Goal: Task Accomplishment & Management: Manage account settings

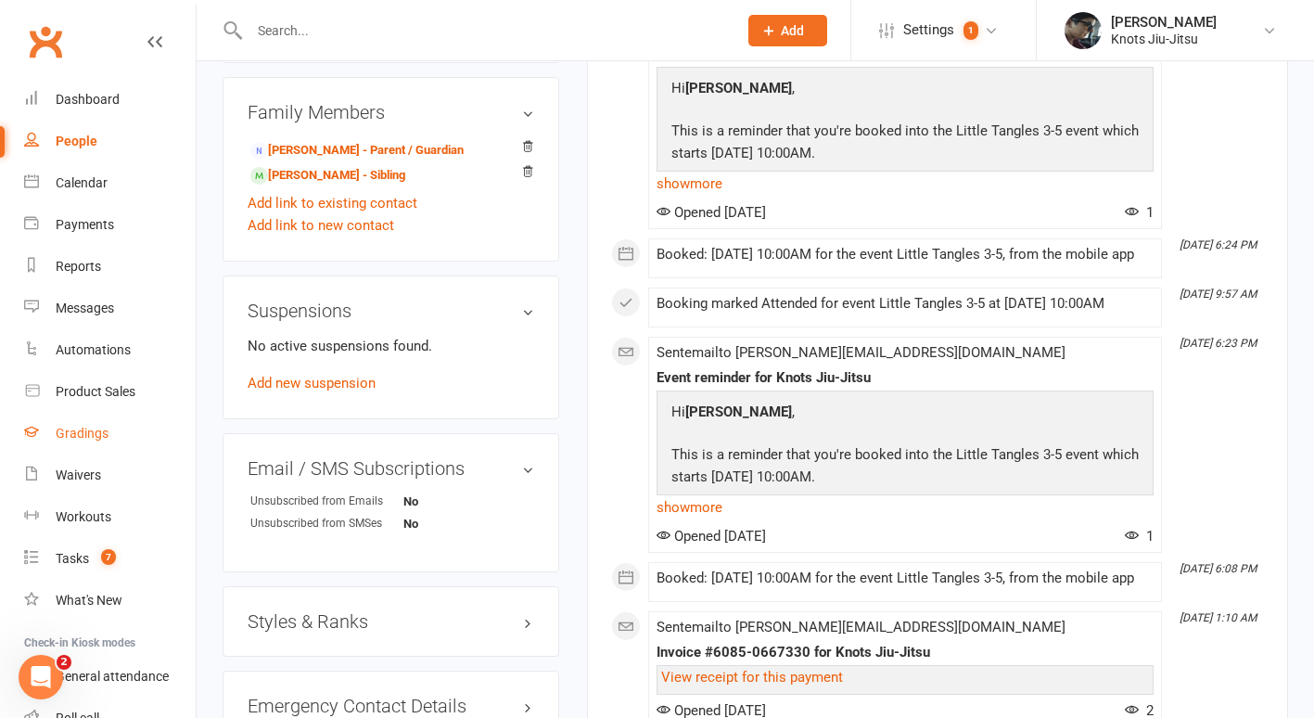
click at [57, 427] on div "Gradings" at bounding box center [82, 433] width 53 height 15
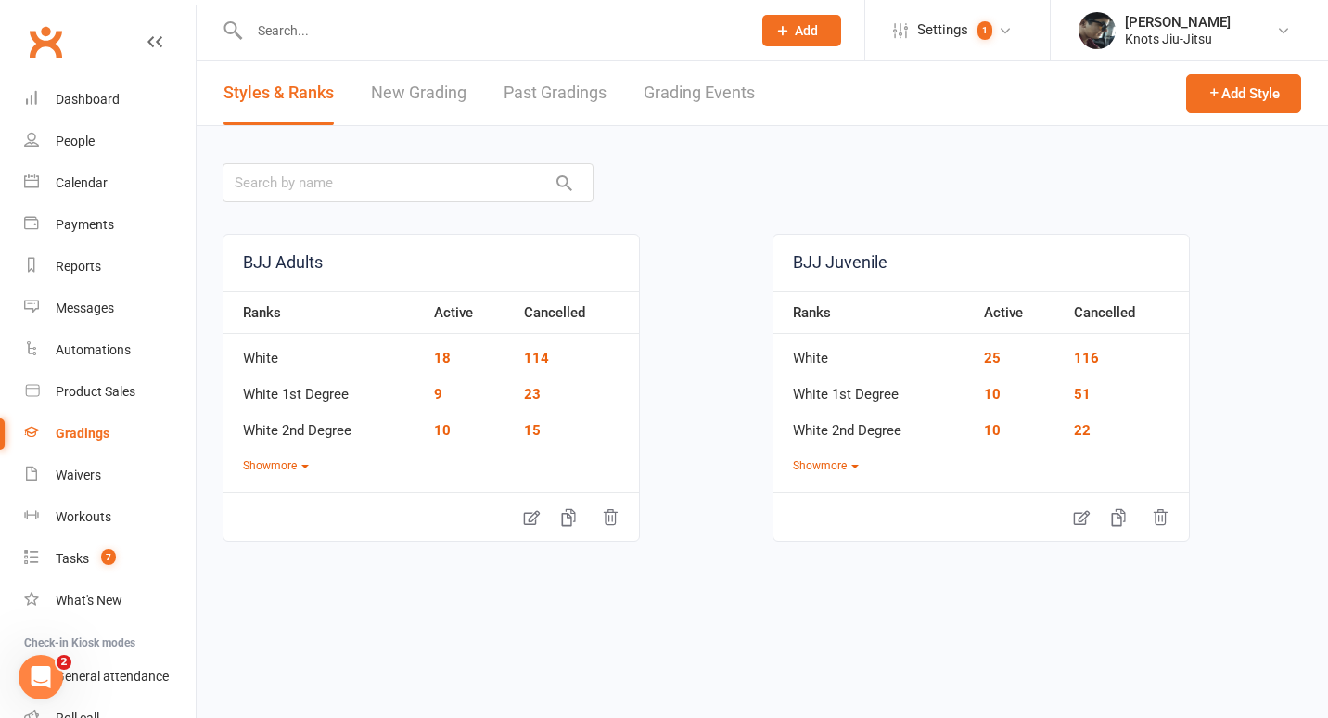
click at [417, 96] on link "New Grading" at bounding box center [419, 93] width 96 height 64
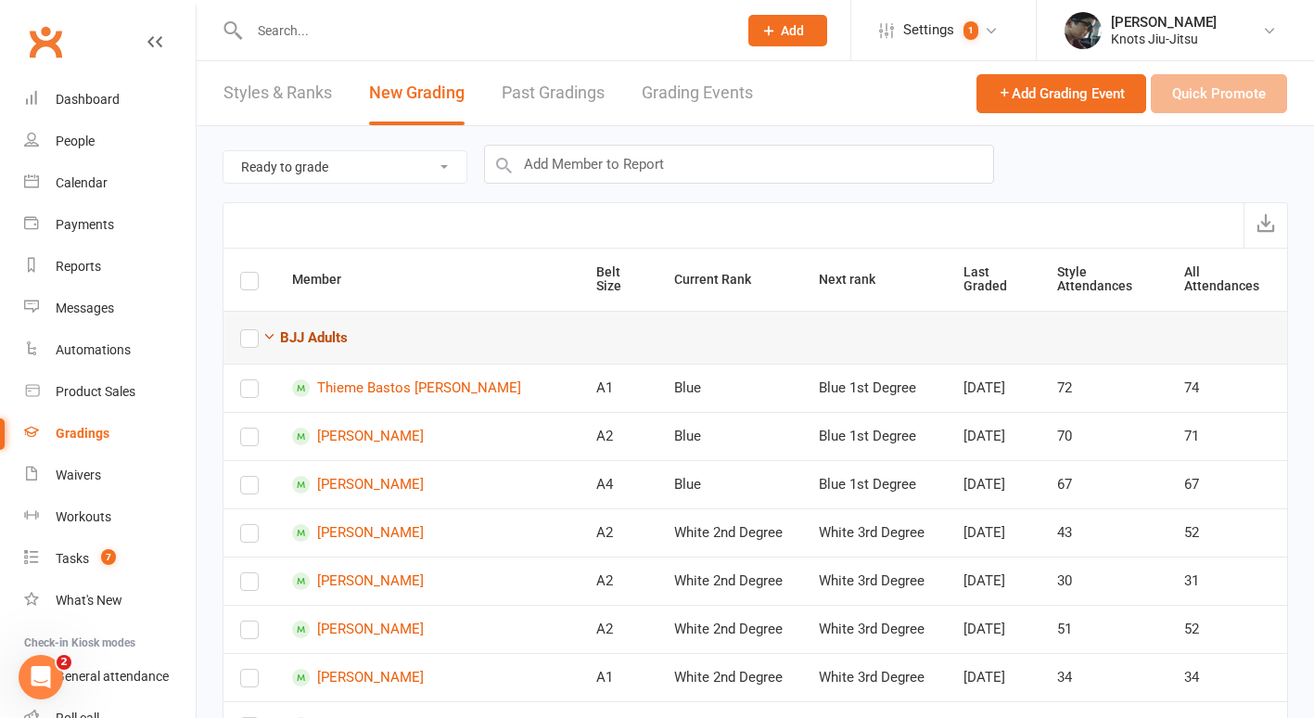
click at [325, 342] on strong "BJJ Adults" at bounding box center [314, 337] width 68 height 17
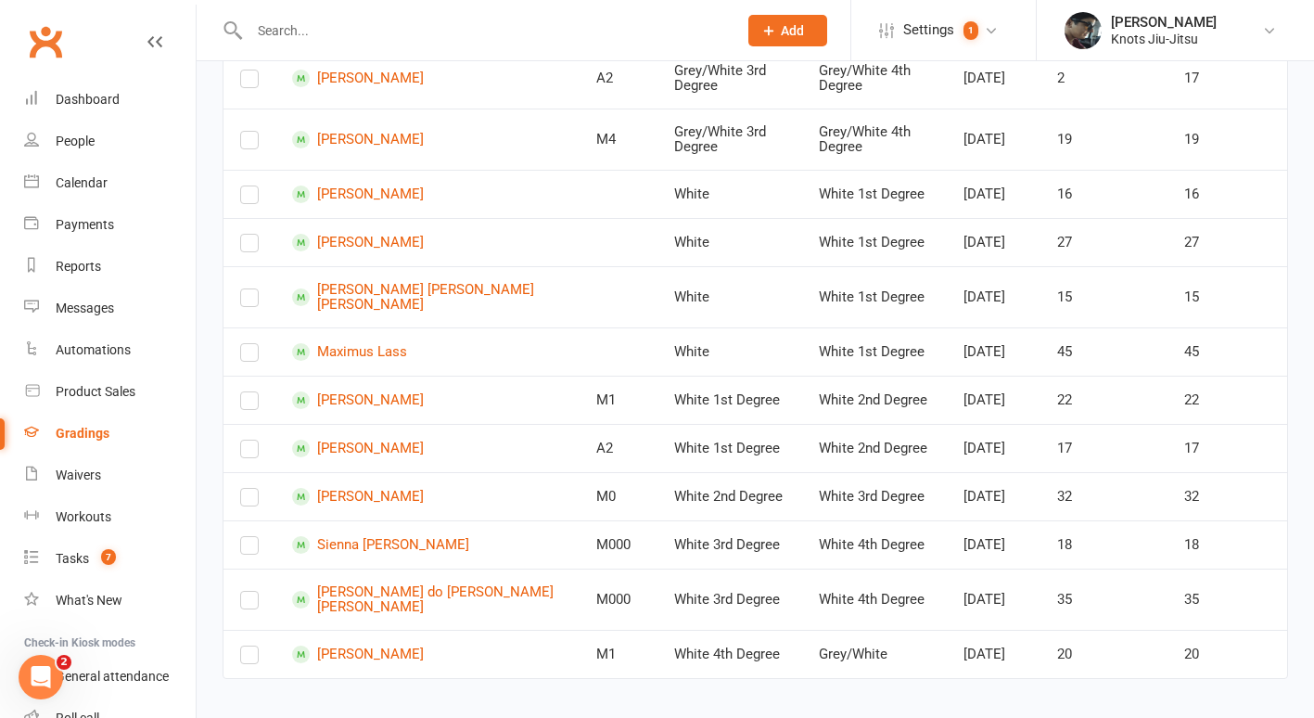
scroll to position [853, 0]
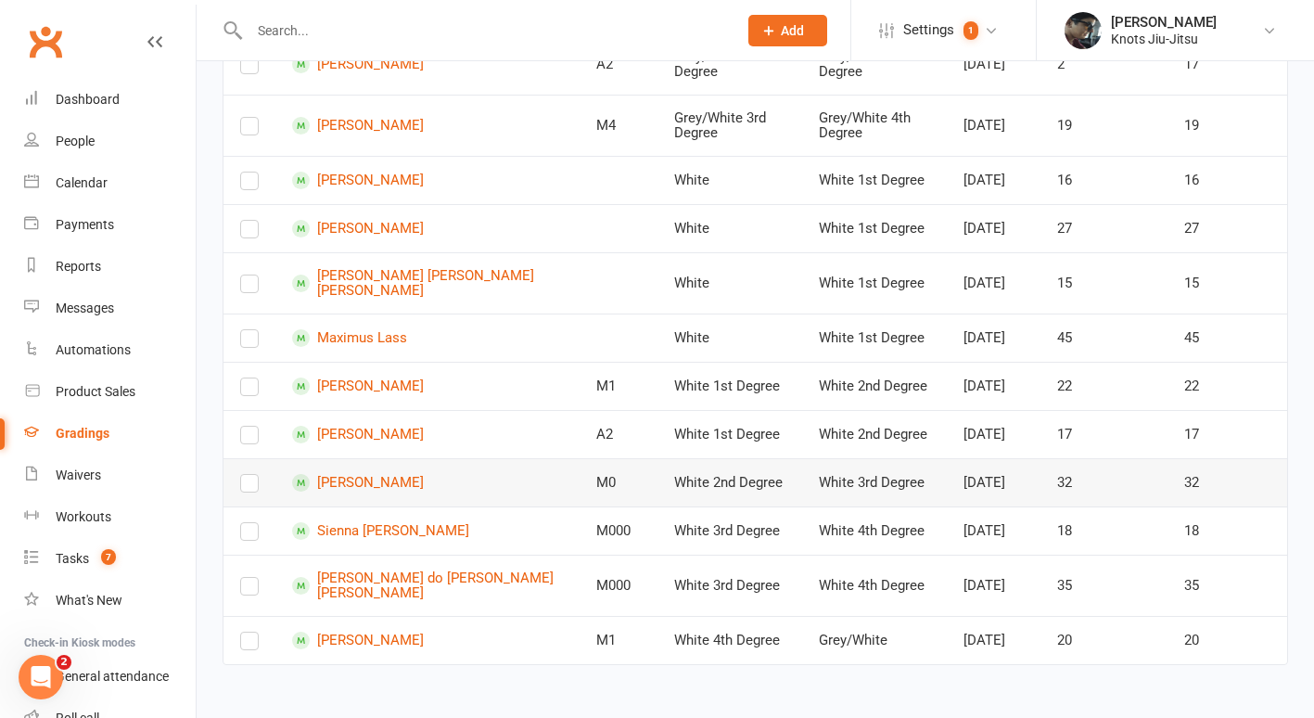
click at [240, 487] on label at bounding box center [249, 487] width 19 height 0
click at [240, 475] on input "checkbox" at bounding box center [249, 475] width 19 height 0
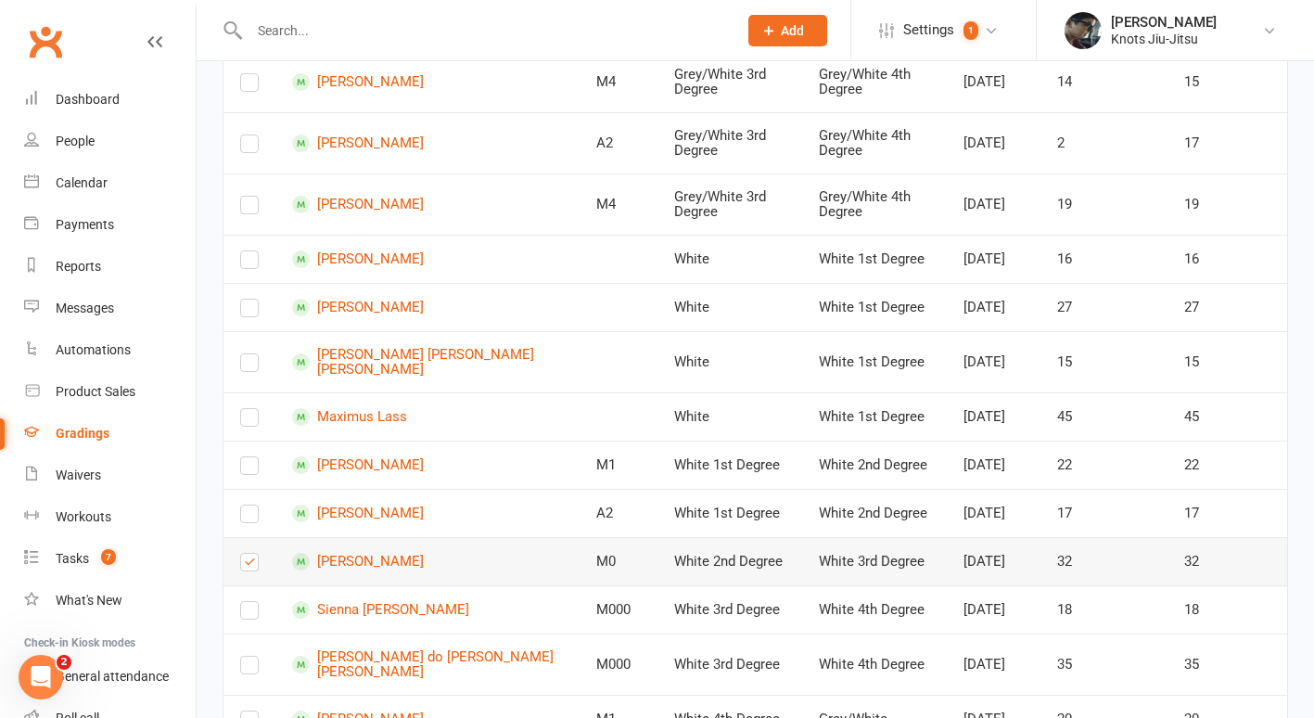
scroll to position [670, 0]
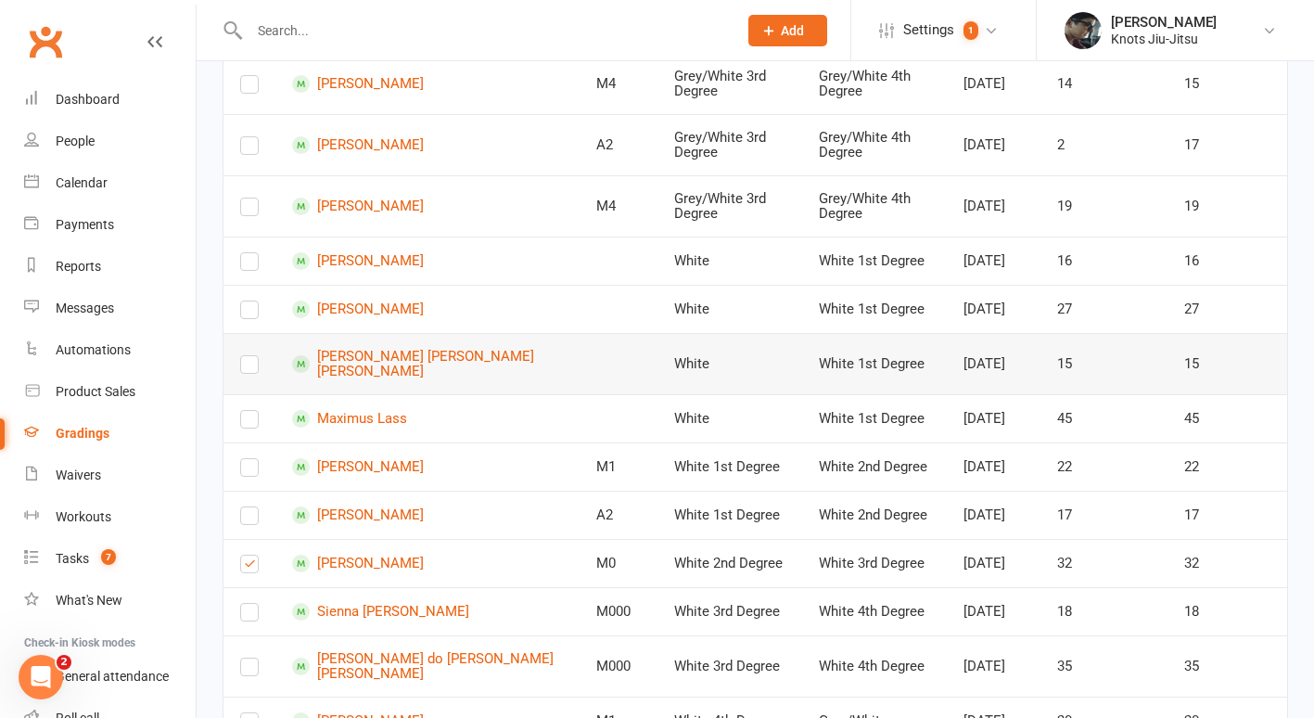
click at [252, 368] on label at bounding box center [249, 368] width 19 height 0
click at [252, 356] on input "checkbox" at bounding box center [249, 356] width 19 height 0
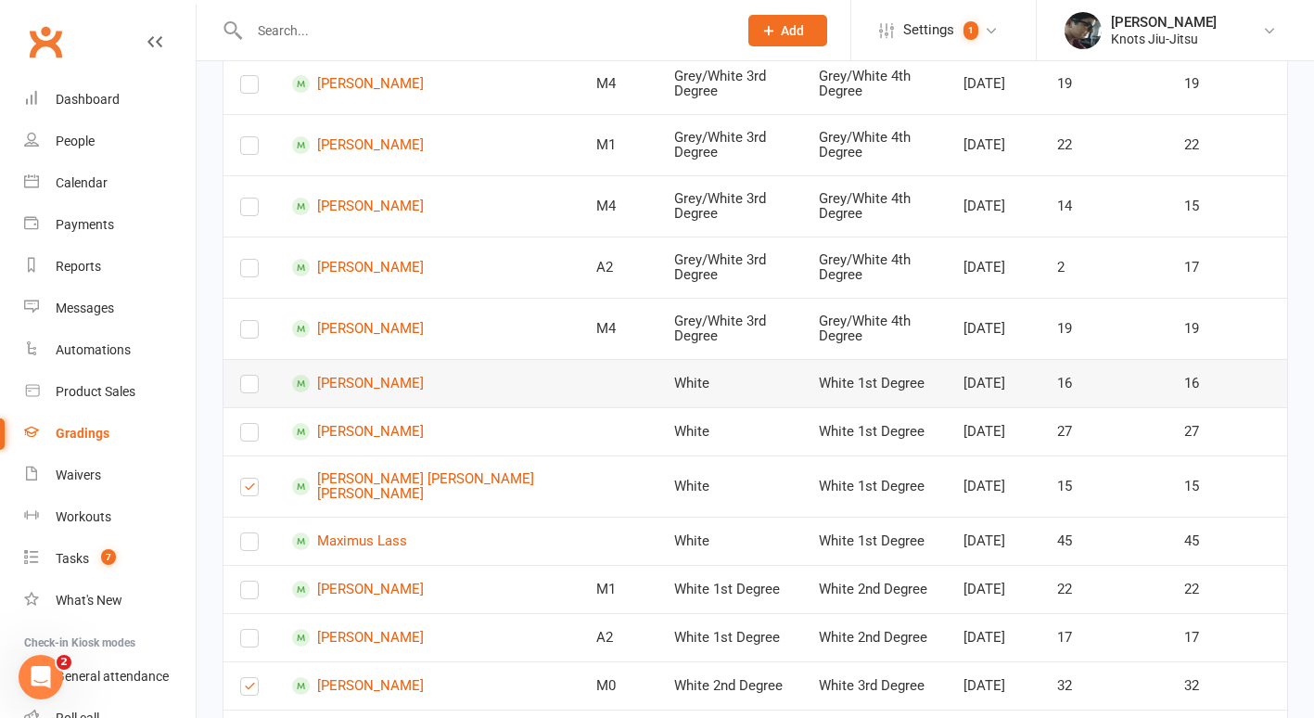
scroll to position [403, 0]
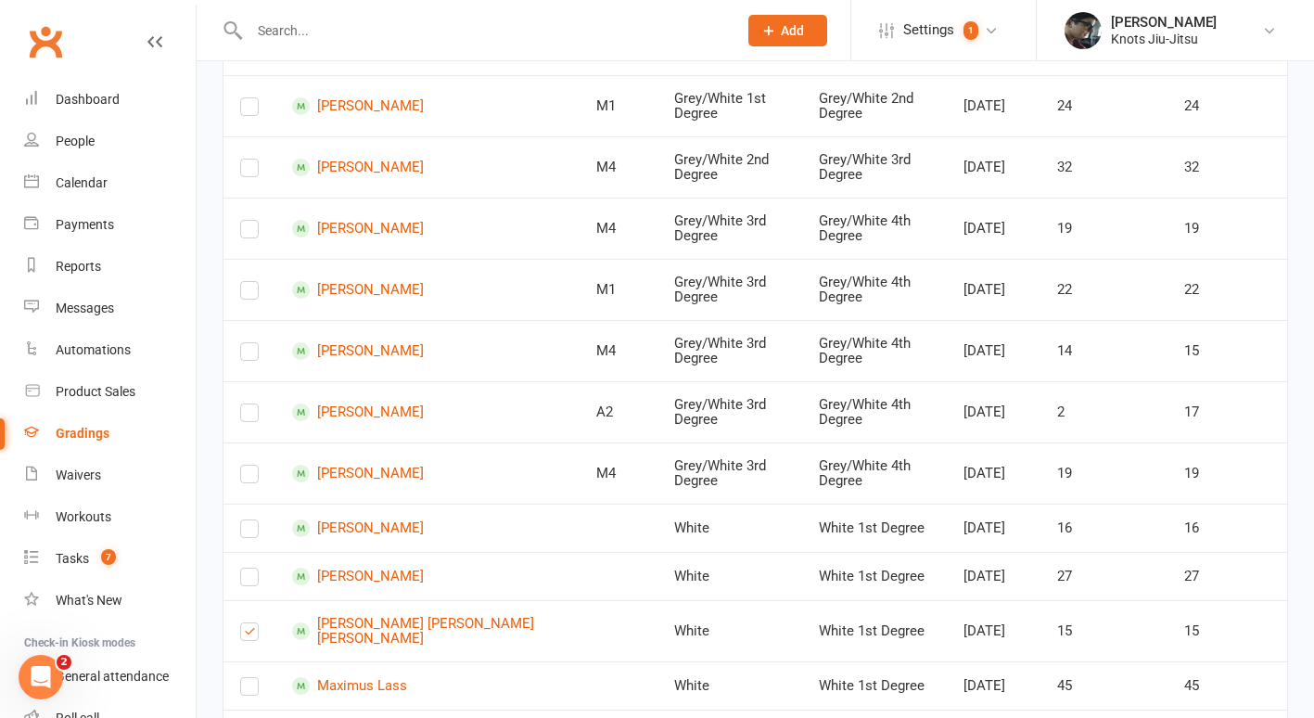
click at [314, 31] on input "text" at bounding box center [484, 31] width 480 height 26
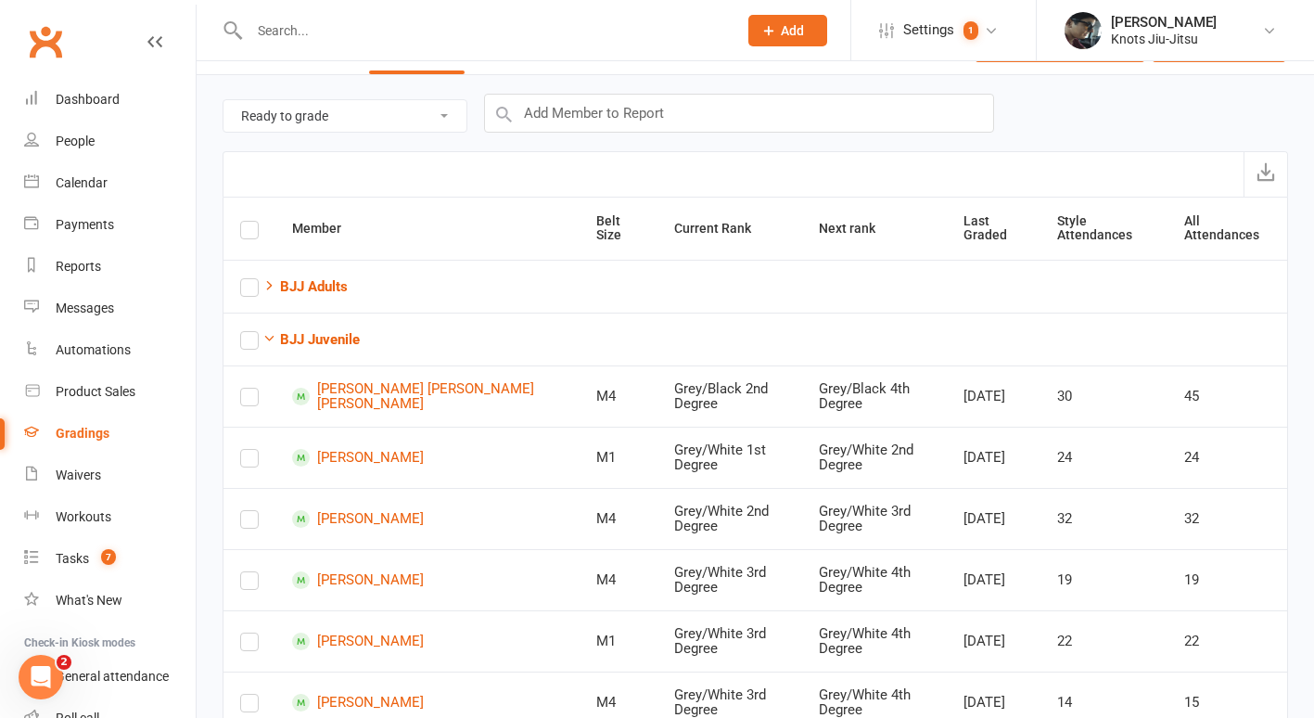
scroll to position [0, 0]
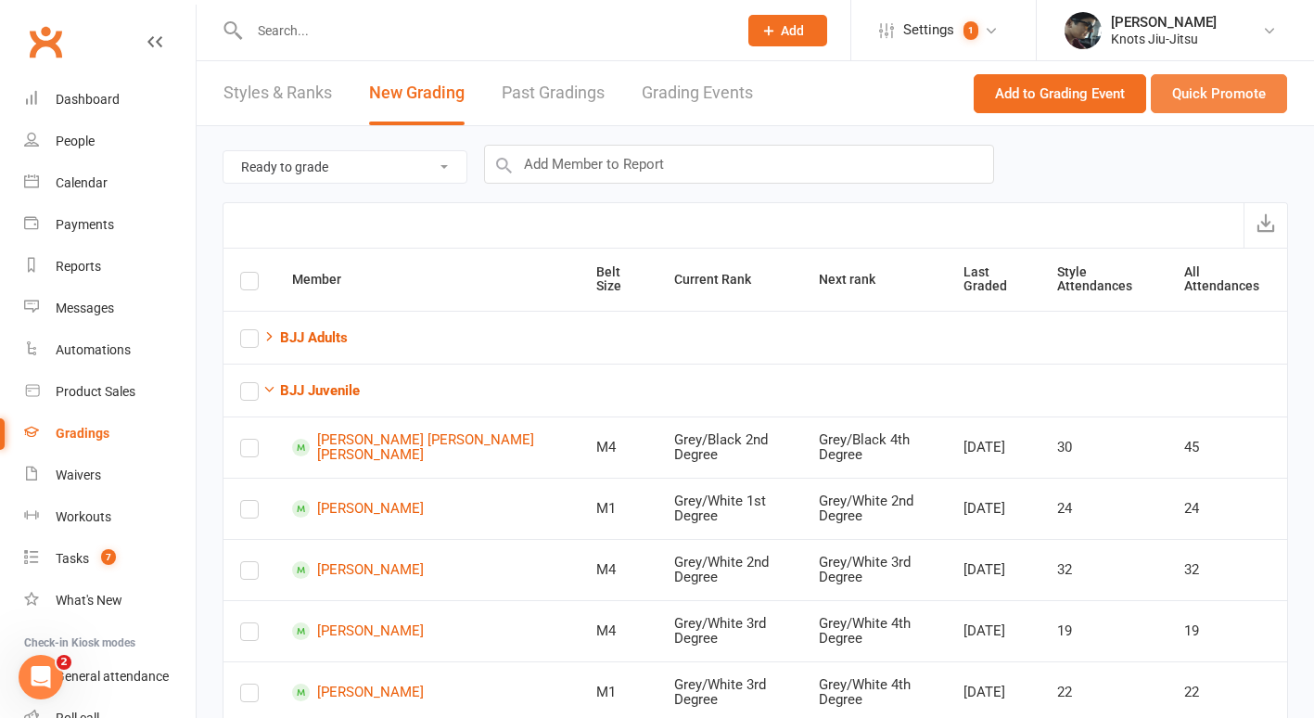
click at [1181, 82] on button "Quick Promote" at bounding box center [1219, 93] width 136 height 39
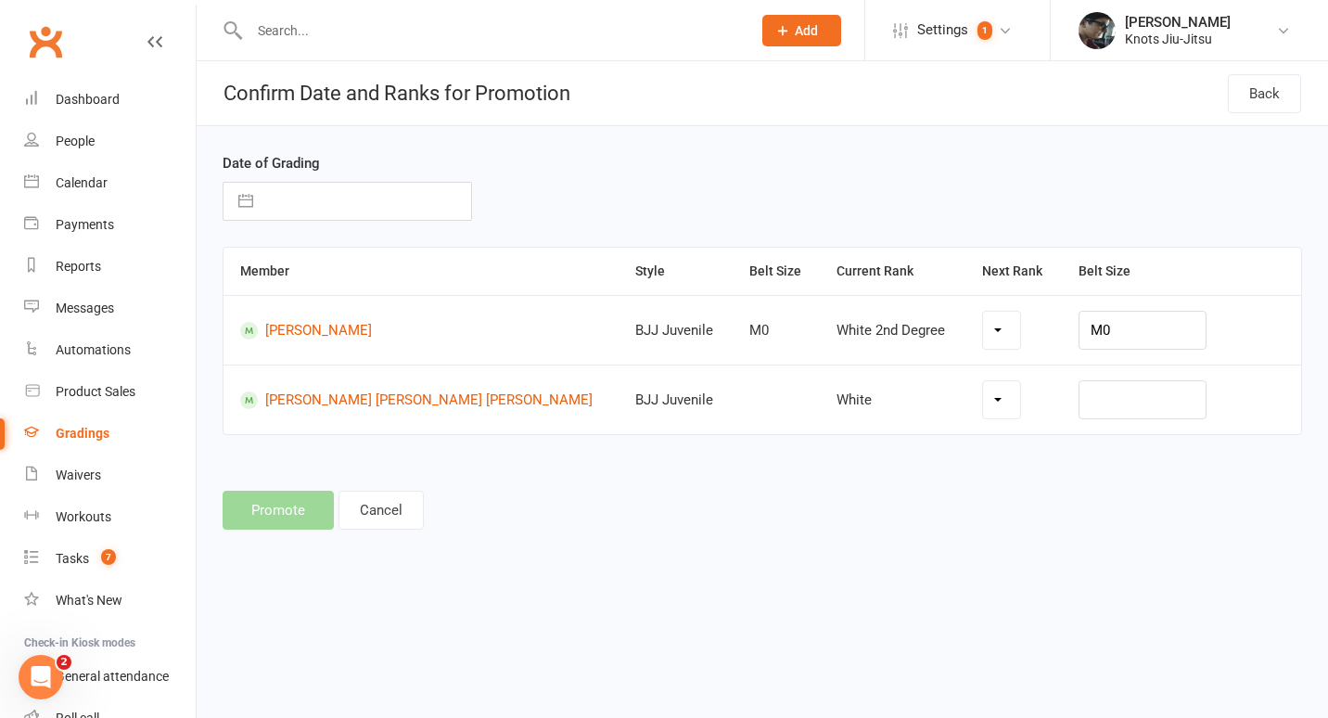
select select "19196"
select select "19194"
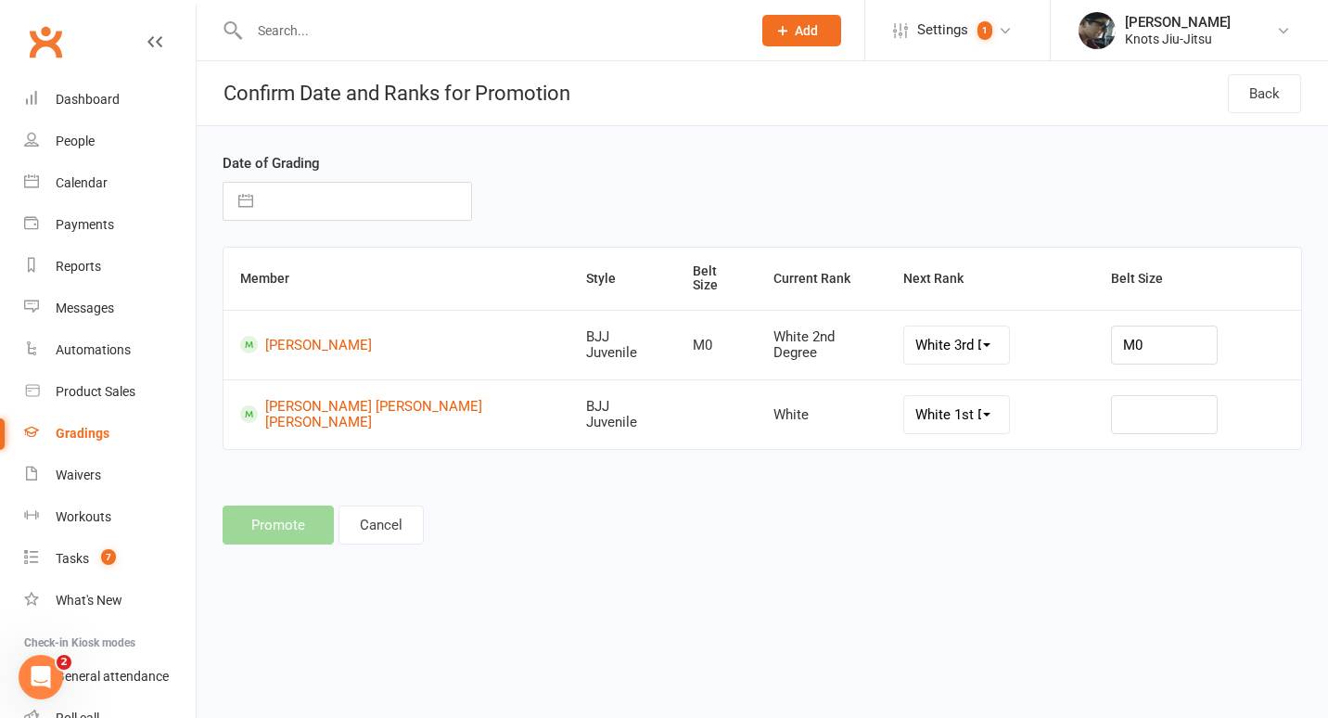
click at [347, 192] on input "text" at bounding box center [366, 201] width 209 height 37
select select "6"
select select "2025"
select select "7"
select select "2025"
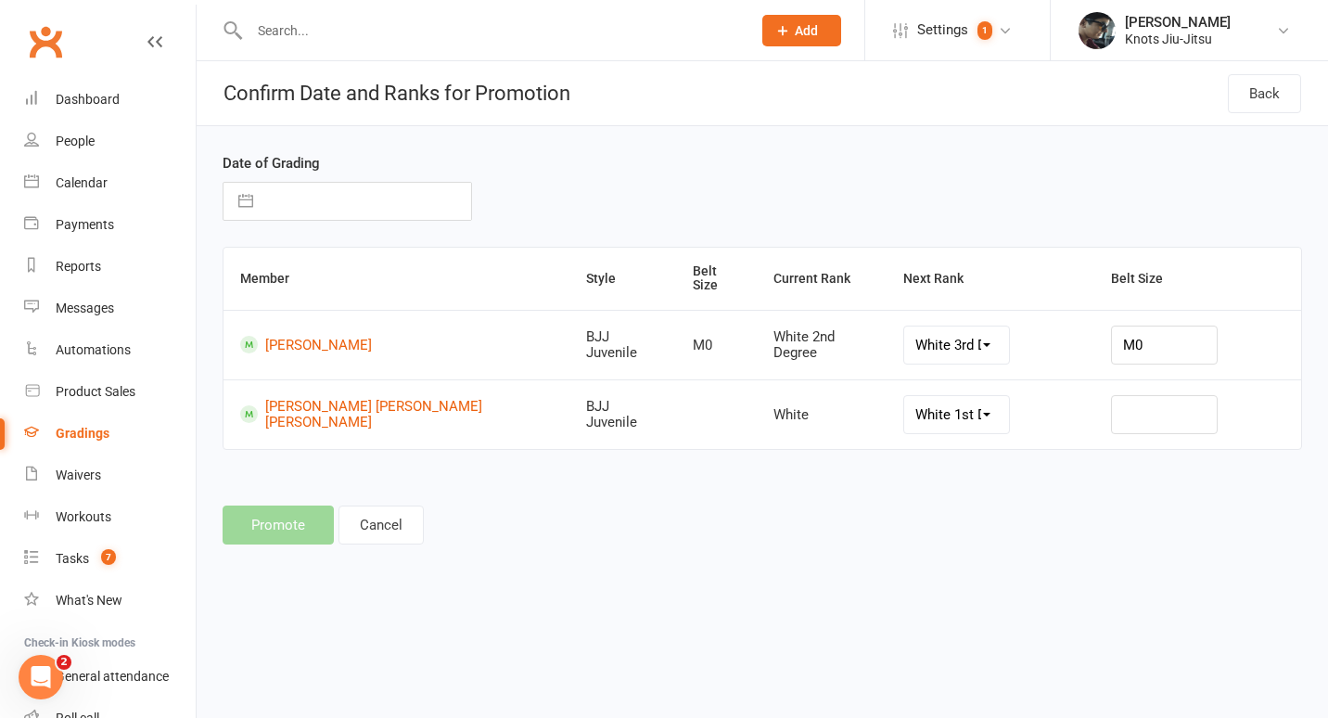
select select "8"
select select "2025"
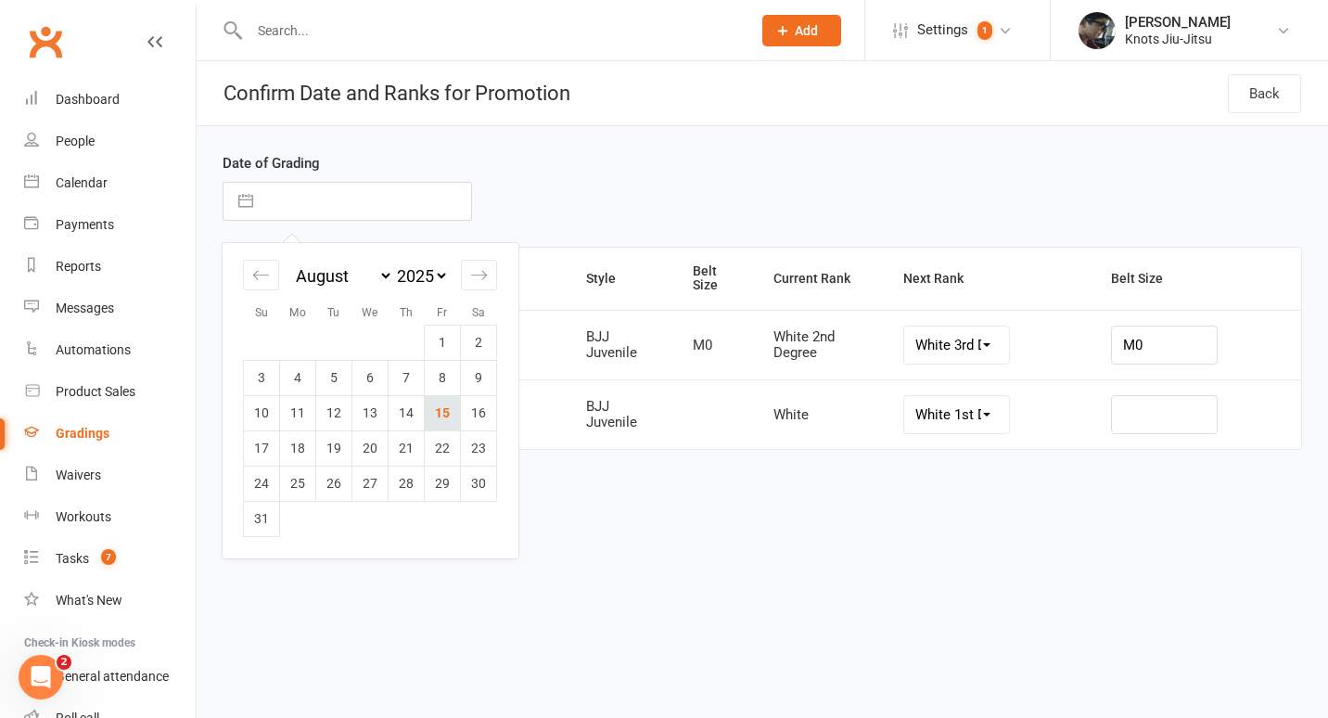
click at [448, 408] on td "15" at bounding box center [443, 412] width 36 height 35
type input "15 Aug 2025"
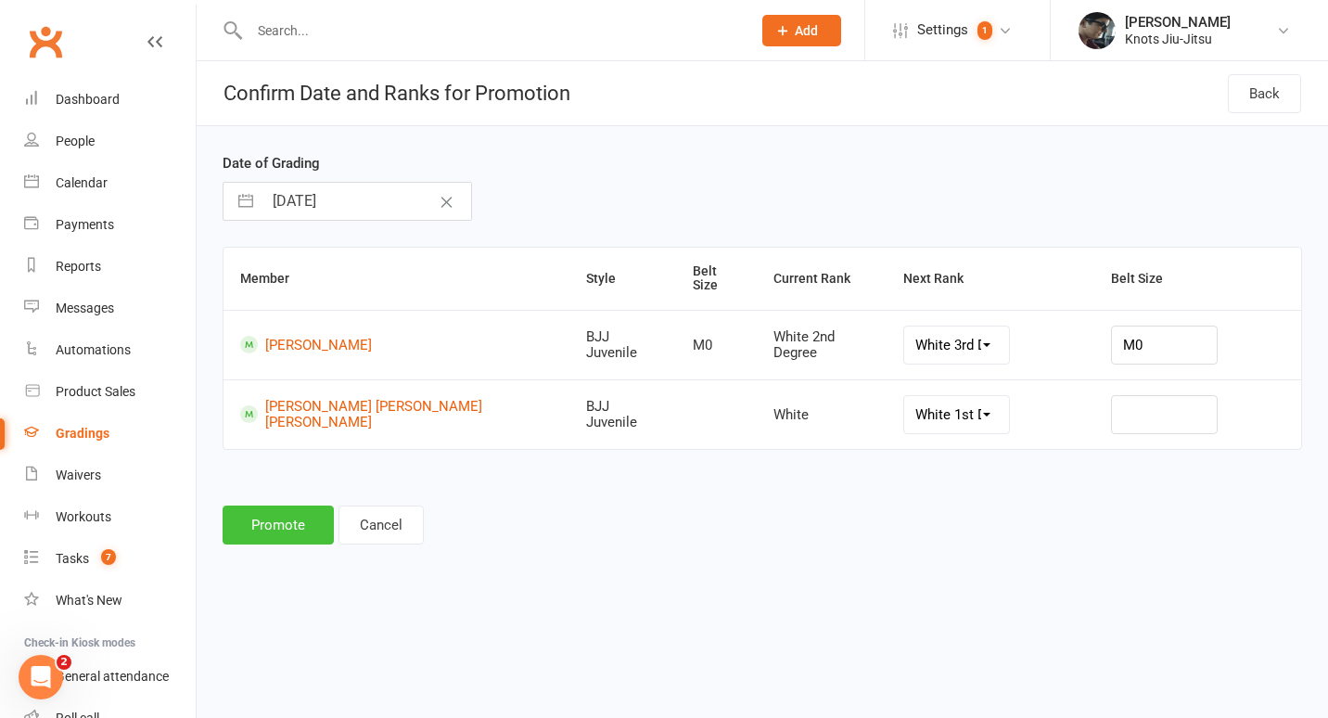
click at [274, 509] on button "Promote" at bounding box center [278, 525] width 111 height 39
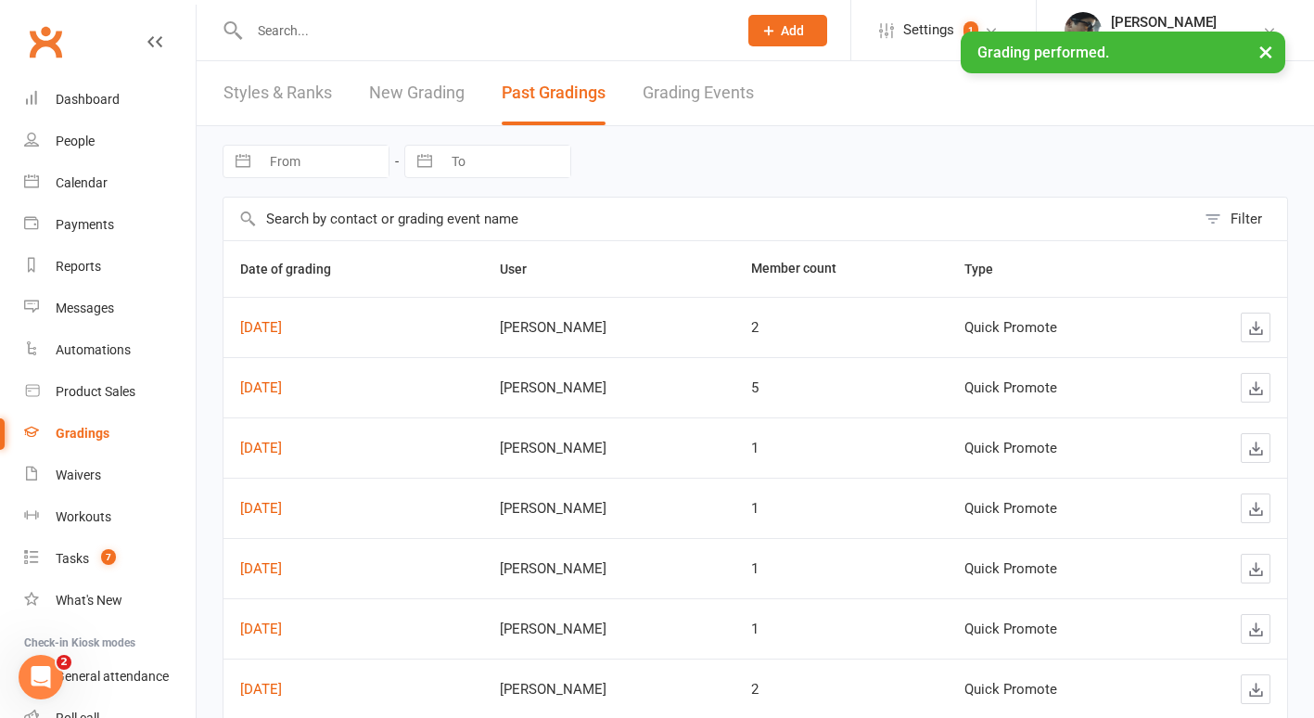
click at [436, 30] on input "text" at bounding box center [484, 31] width 480 height 26
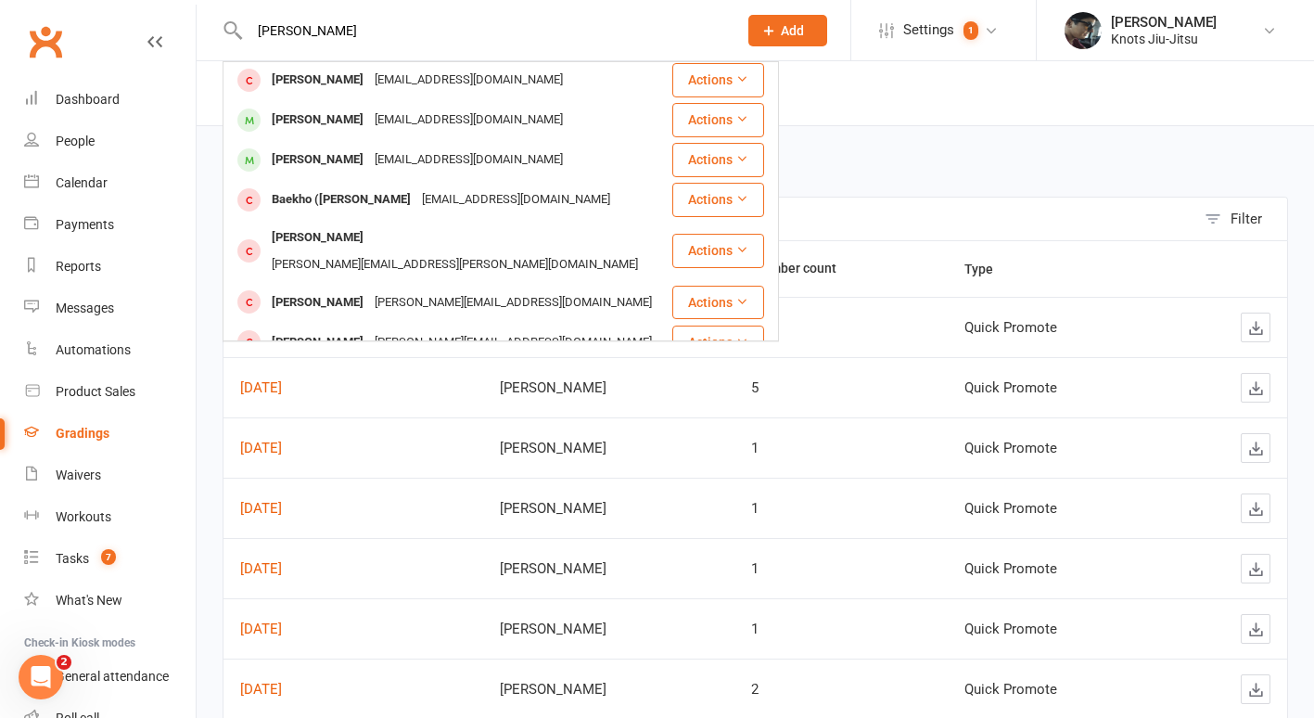
scroll to position [265, 0]
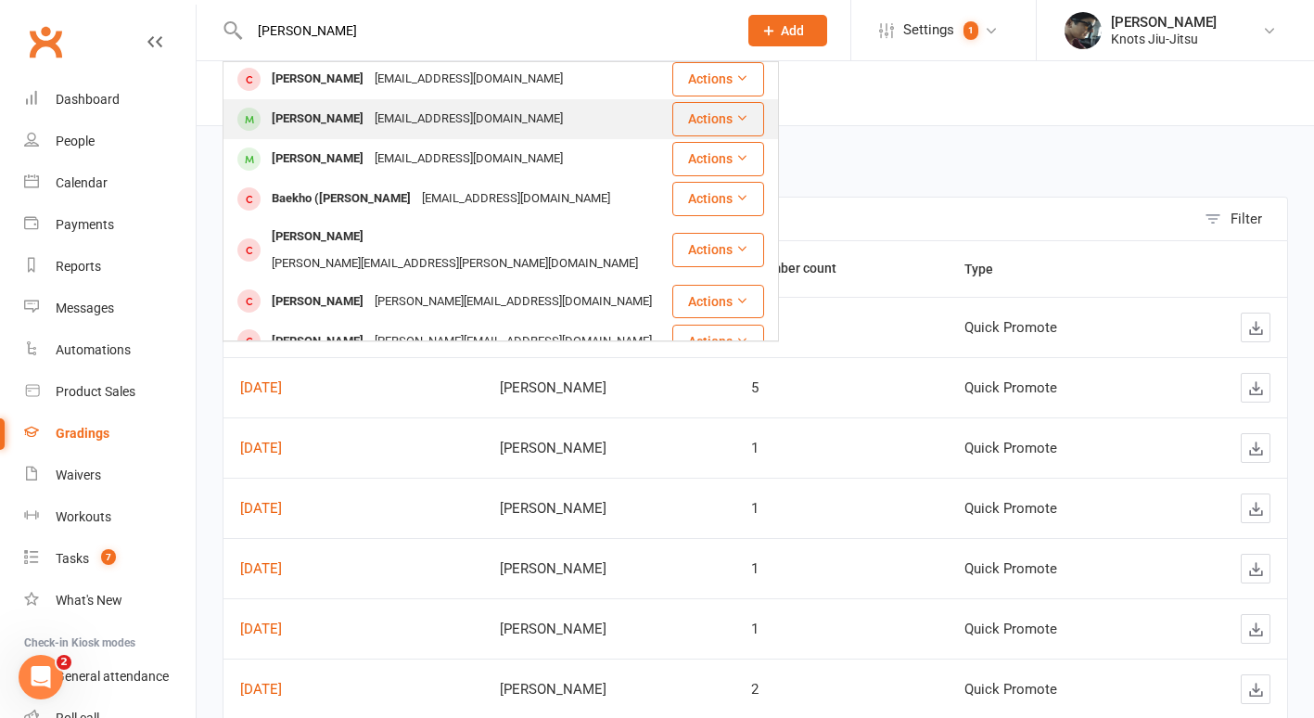
type input "liam"
click at [425, 106] on div "katlyncaissie03@gmail.com" at bounding box center [468, 119] width 199 height 27
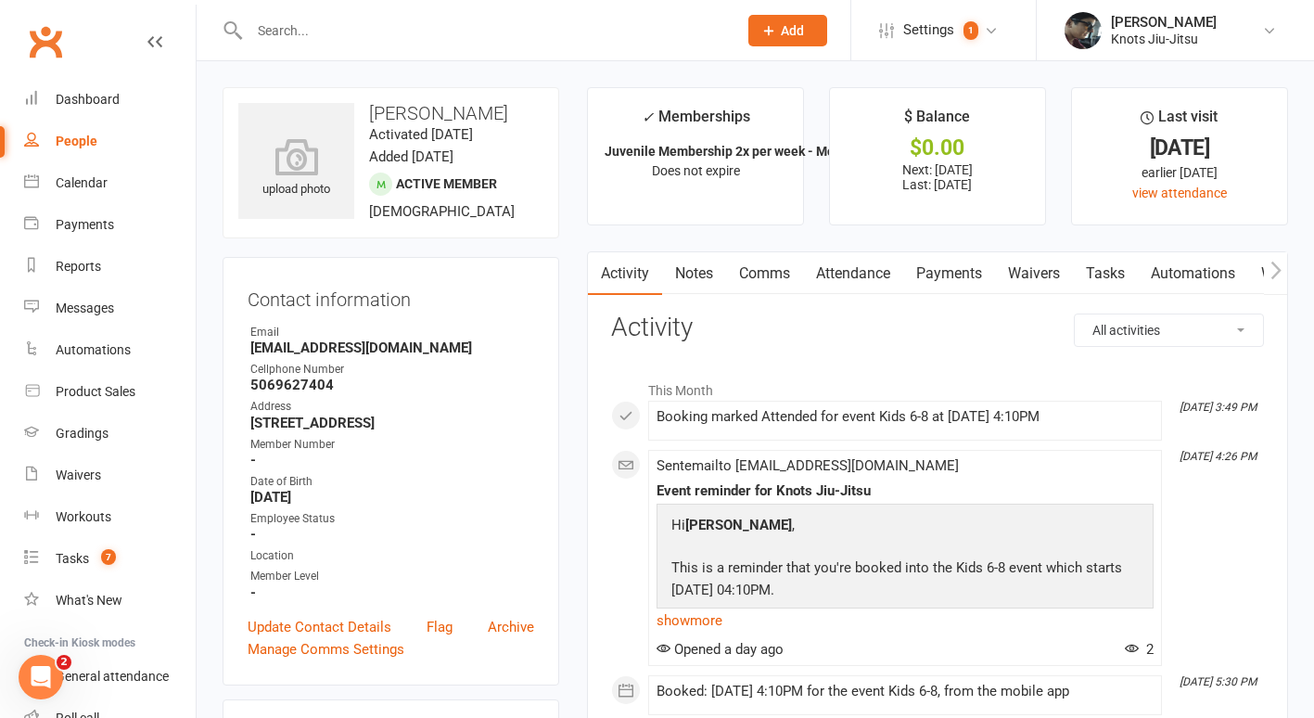
scroll to position [255, 0]
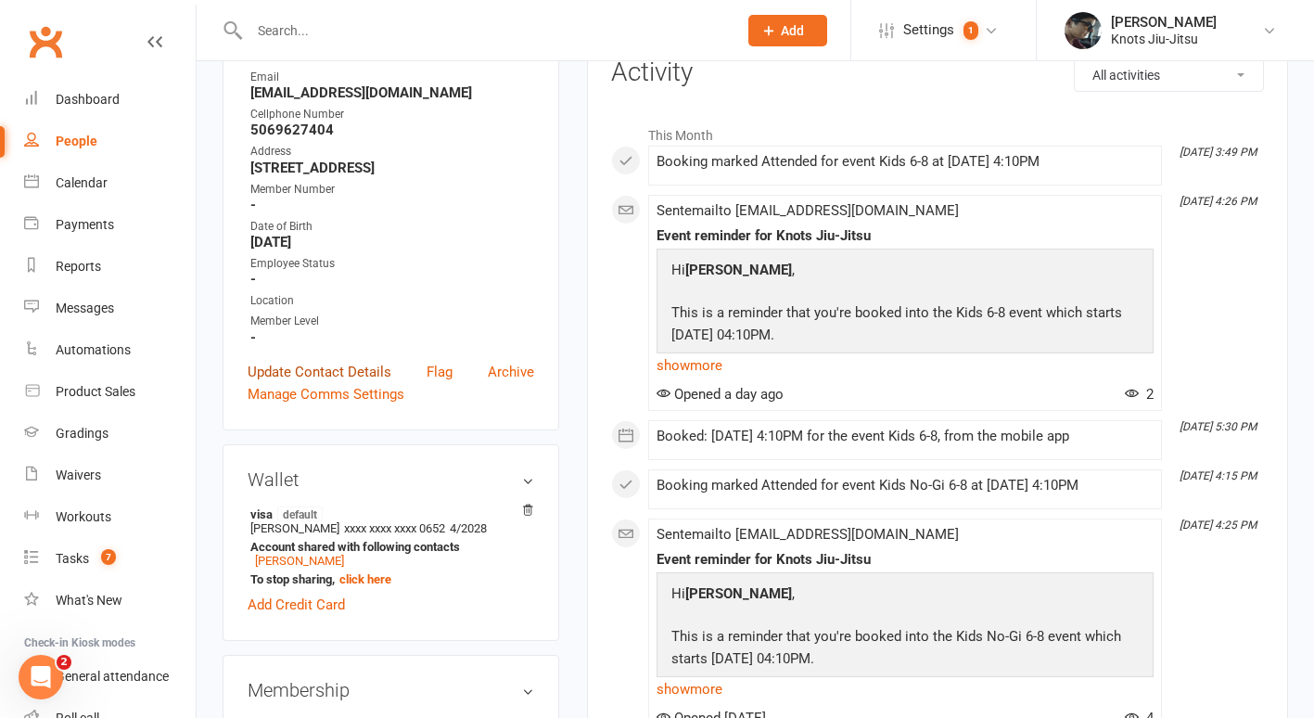
click at [334, 383] on link "Update Contact Details" at bounding box center [320, 372] width 144 height 22
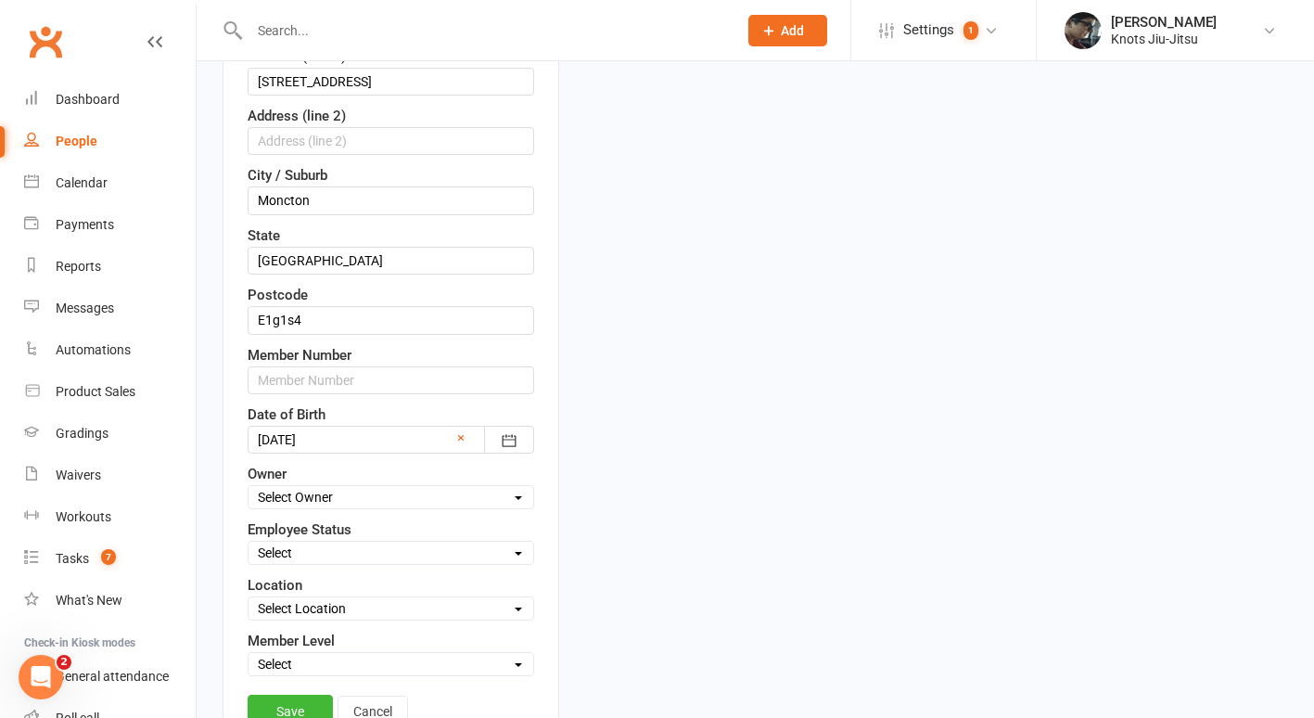
scroll to position [506, 0]
click at [406, 652] on select "Select Baby Jitsu Little Tangles Kids Youth Foundation Jiu-Jitsu 14+ Ladies BJJ…" at bounding box center [391, 662] width 285 height 20
select select "Kids"
click at [249, 652] on select "Select Baby Jitsu Little Tangles Kids Youth Foundation Jiu-Jitsu 14+ Ladies BJJ…" at bounding box center [391, 662] width 285 height 20
click at [272, 698] on link "Save" at bounding box center [290, 709] width 85 height 33
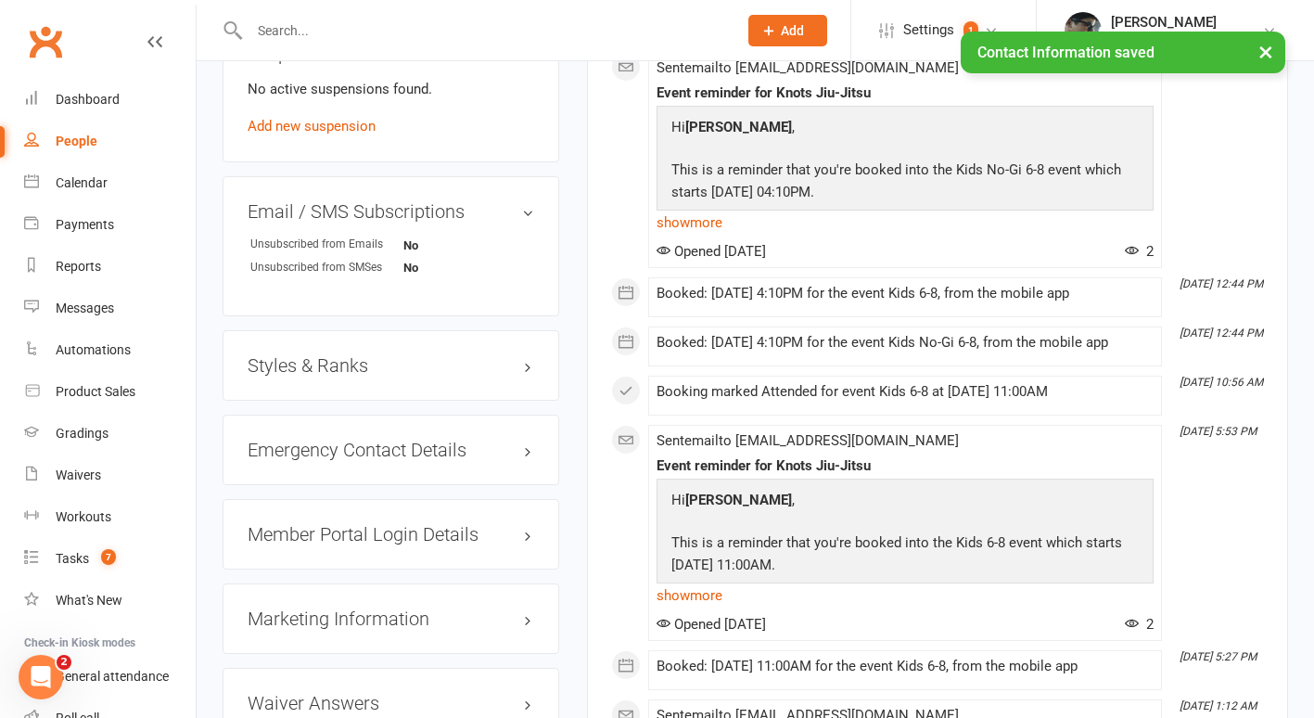
scroll to position [1341, 0]
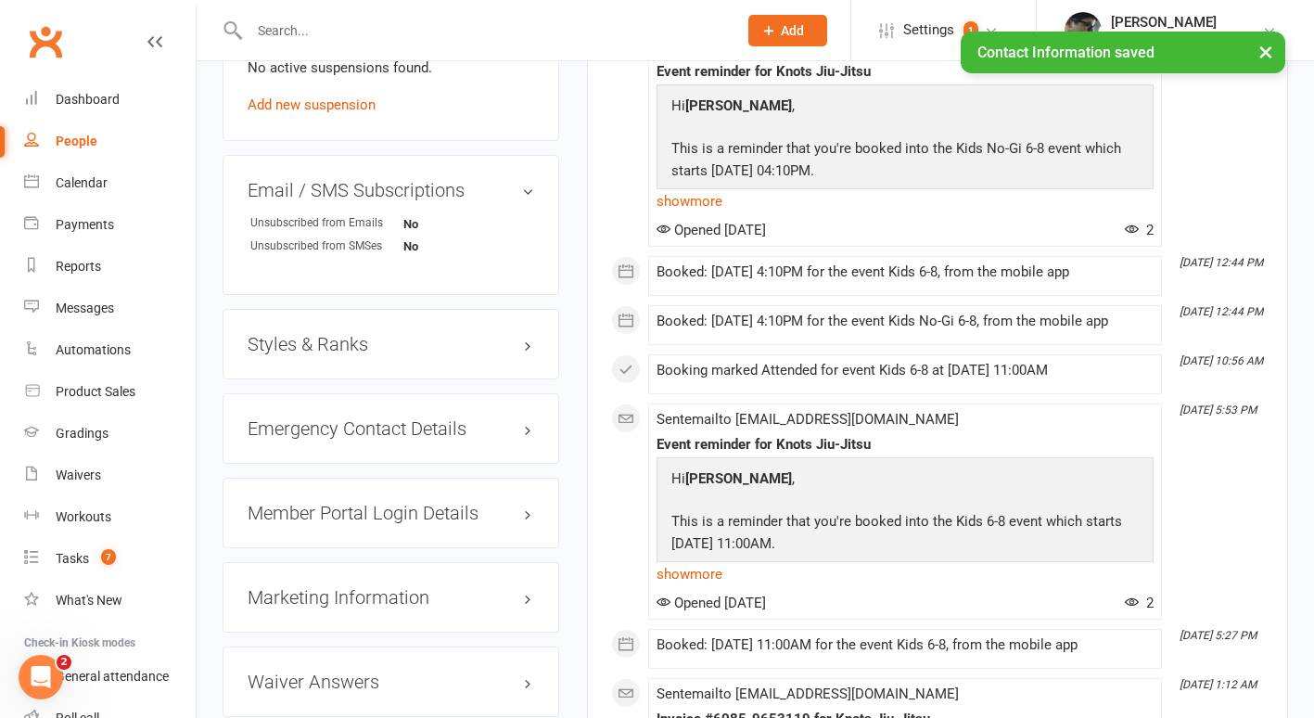
click at [295, 379] on div "Styles & Ranks" at bounding box center [391, 344] width 337 height 70
click at [299, 354] on h3 "Styles & Ranks" at bounding box center [391, 344] width 287 height 20
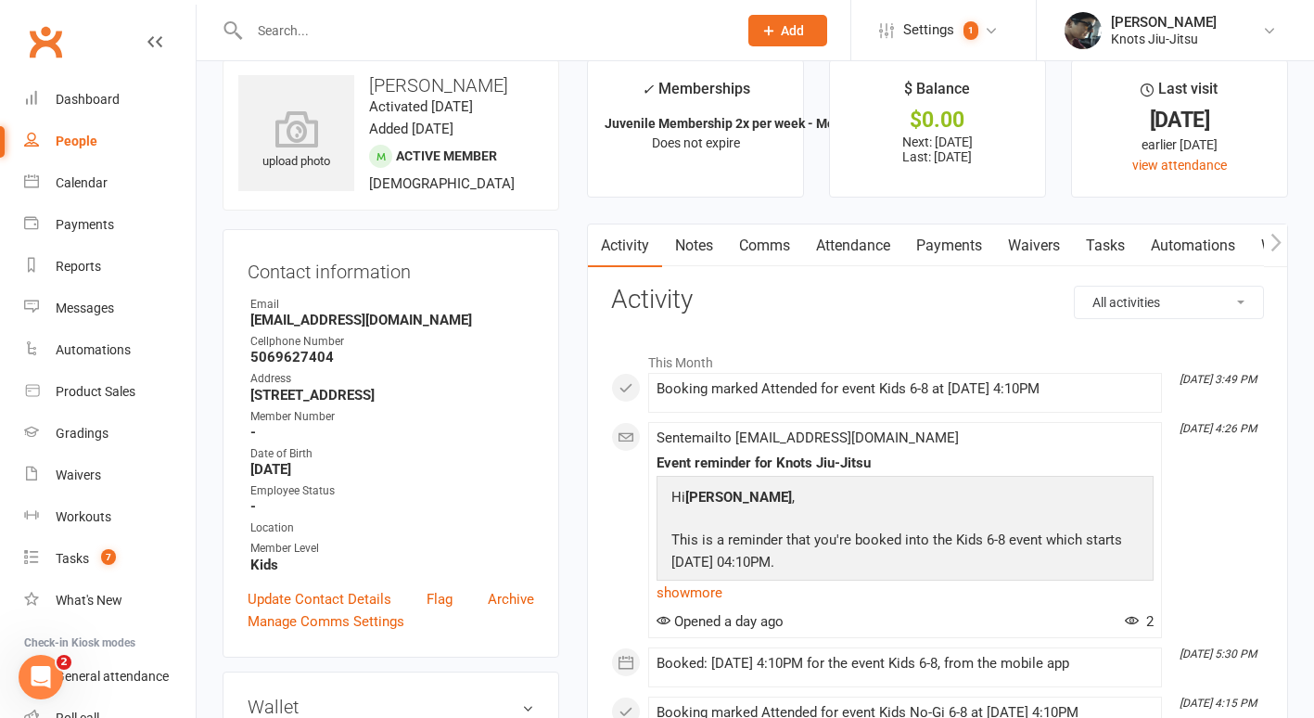
scroll to position [0, 0]
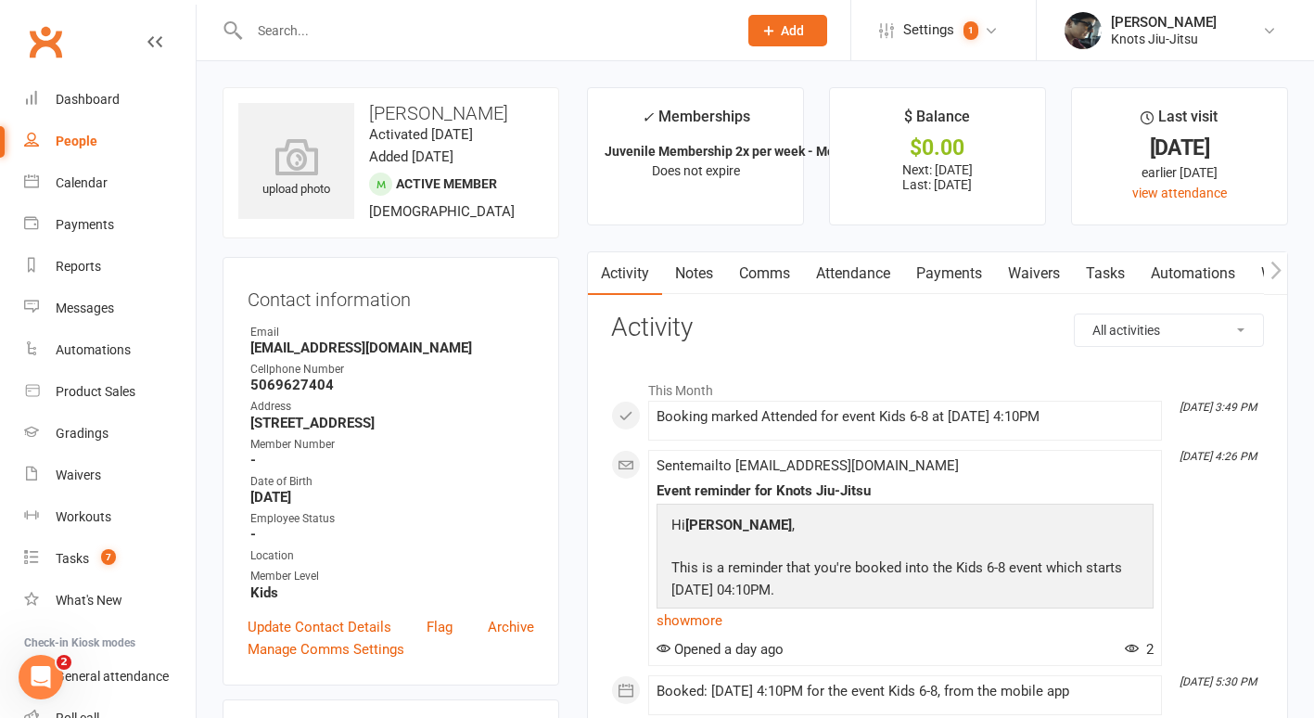
click at [944, 267] on link "Payments" at bounding box center [949, 273] width 92 height 43
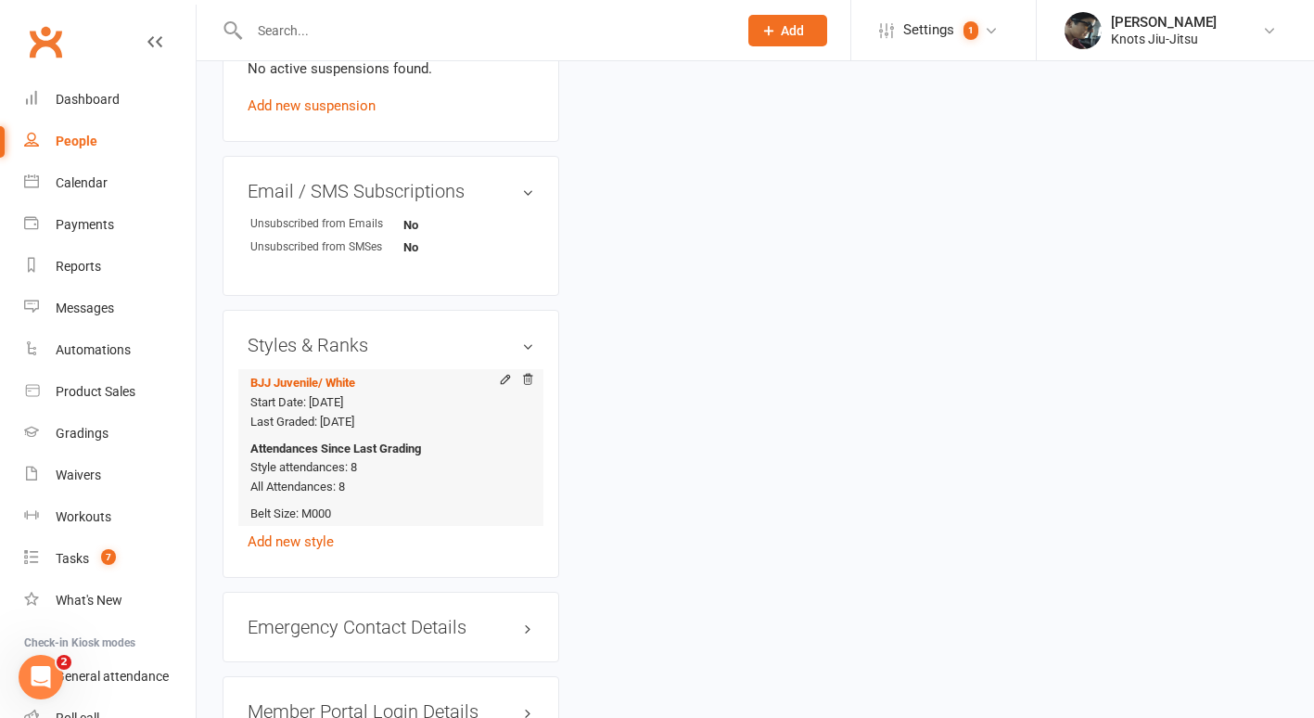
scroll to position [1343, 0]
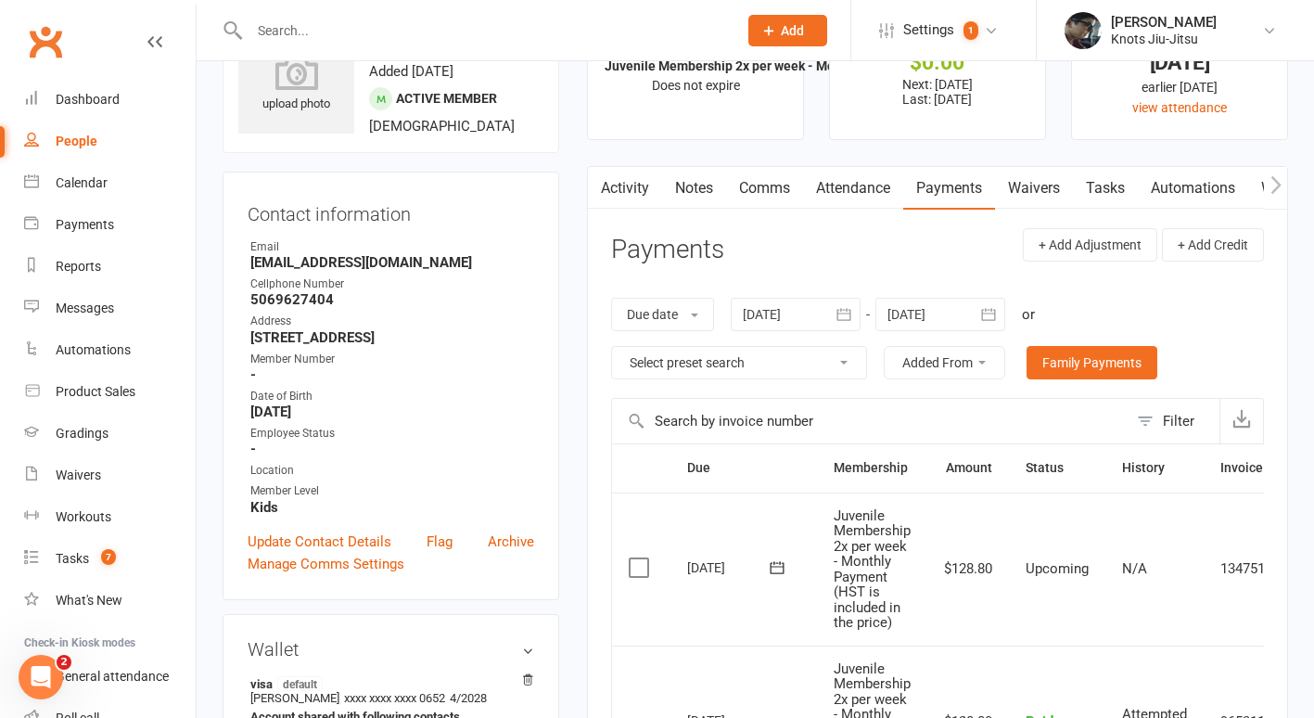
scroll to position [54, 0]
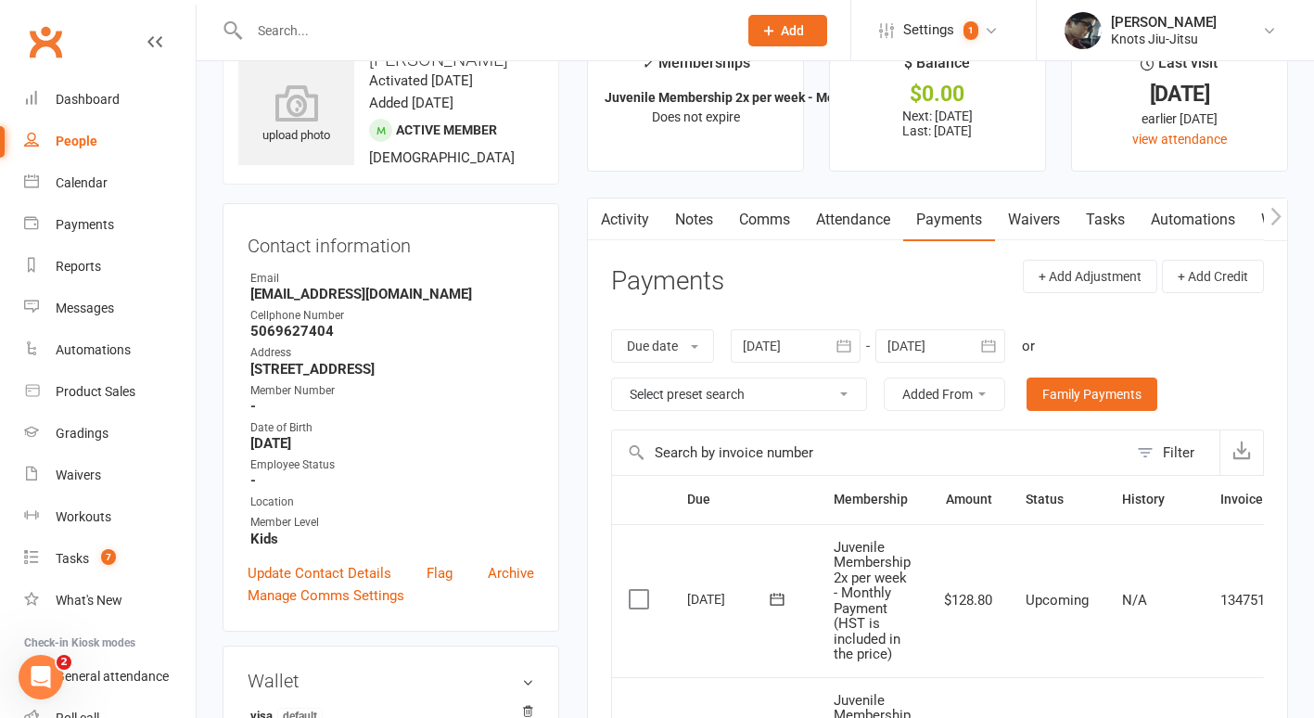
click at [837, 352] on button "button" at bounding box center [843, 345] width 33 height 33
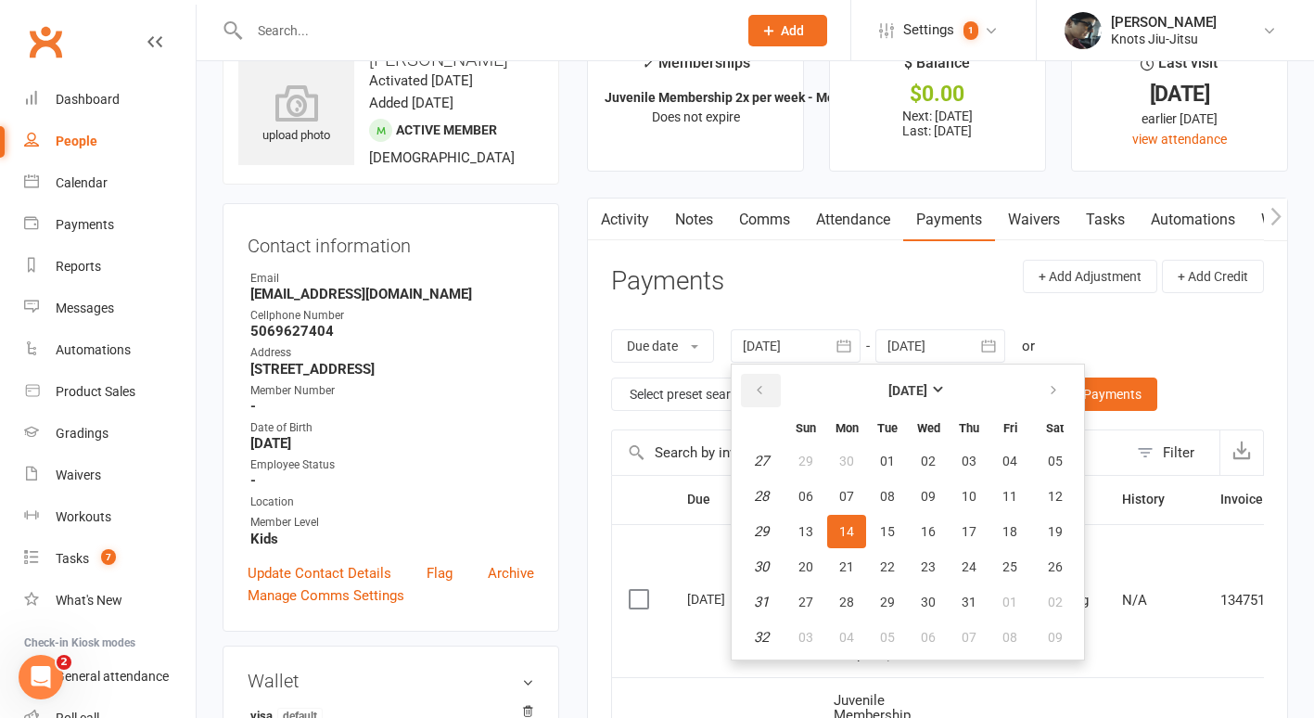
click at [764, 403] on button "button" at bounding box center [761, 390] width 40 height 33
click at [826, 462] on button "01" at bounding box center [806, 460] width 39 height 33
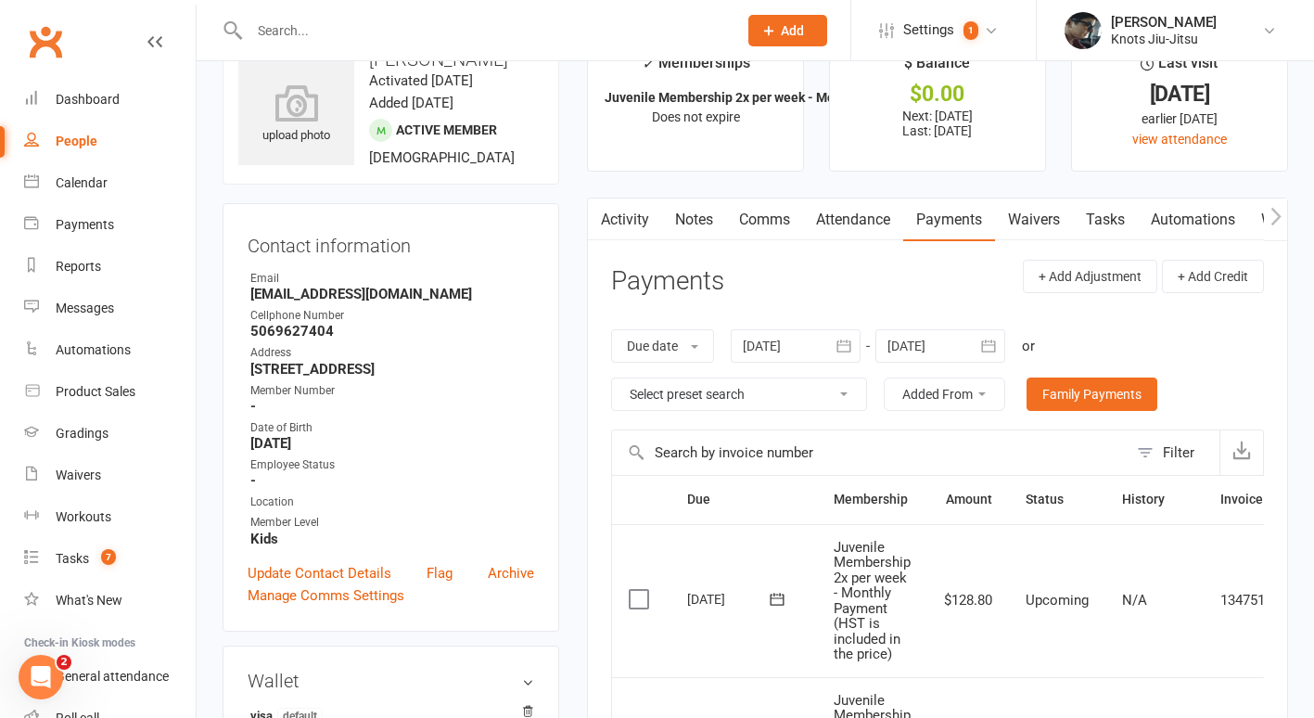
type input "01 Jun 2025"
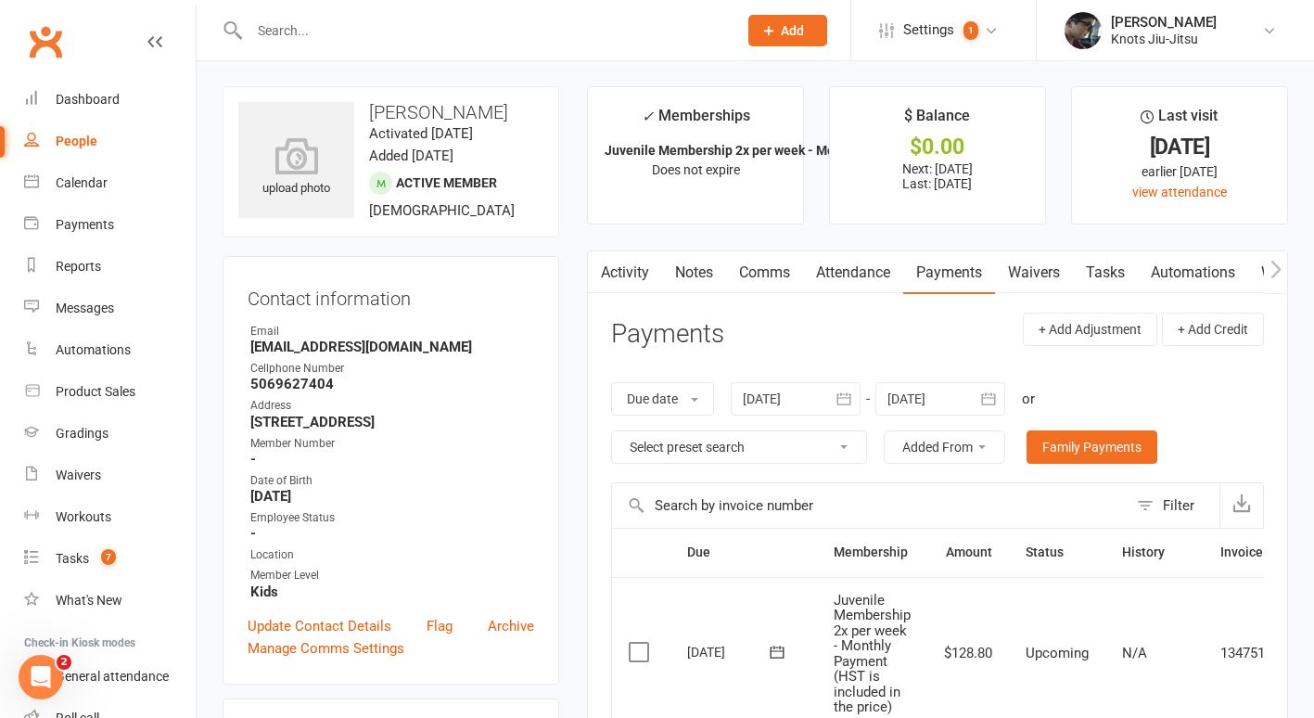
scroll to position [0, 0]
click at [821, 398] on div at bounding box center [796, 399] width 130 height 33
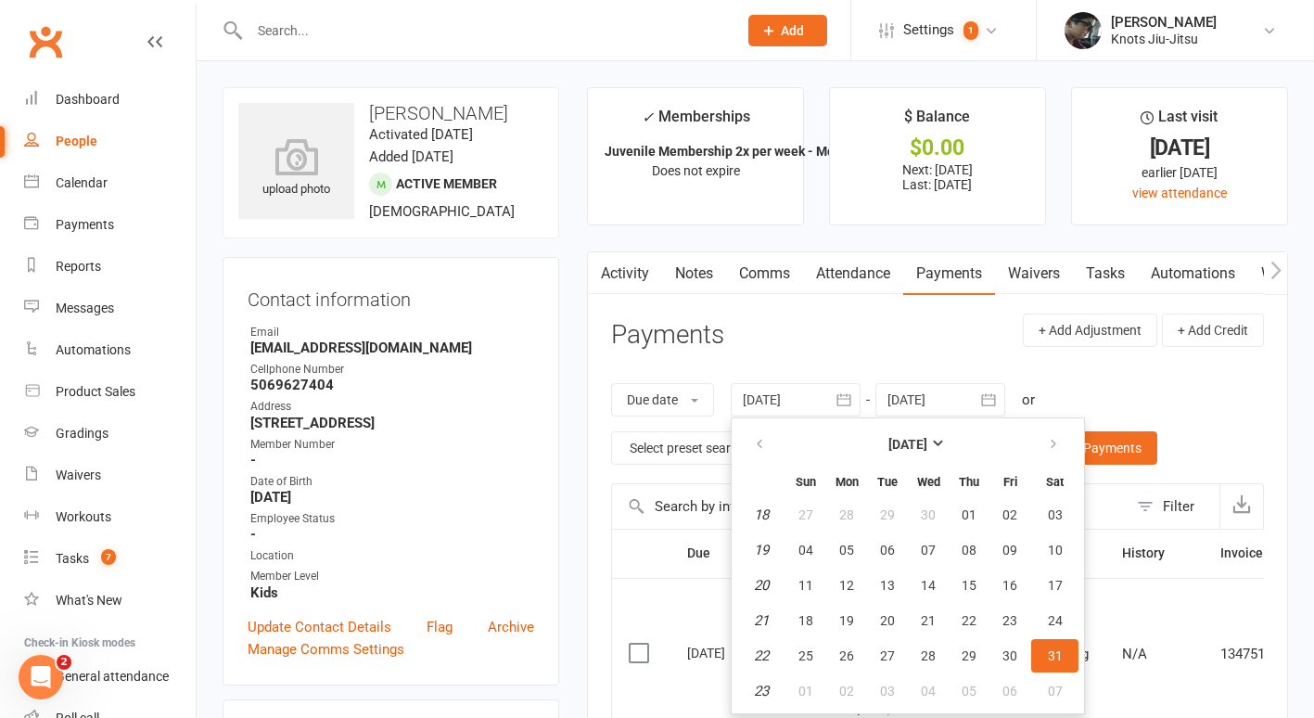
click at [834, 279] on link "Attendance" at bounding box center [853, 273] width 100 height 43
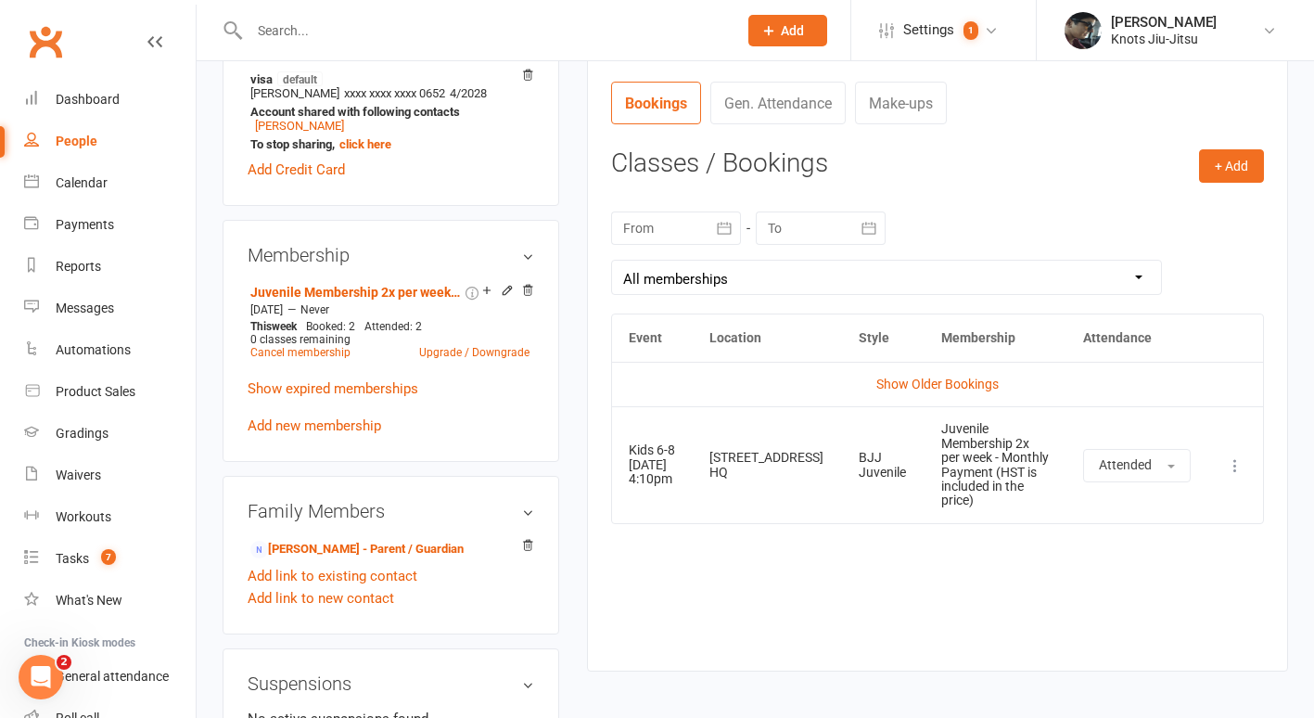
scroll to position [691, 0]
click at [913, 364] on td "Show Older Bookings" at bounding box center [937, 383] width 651 height 45
click at [913, 371] on td "Show Older Bookings" at bounding box center [937, 383] width 651 height 45
click at [913, 383] on link "Show Older Bookings" at bounding box center [938, 383] width 122 height 15
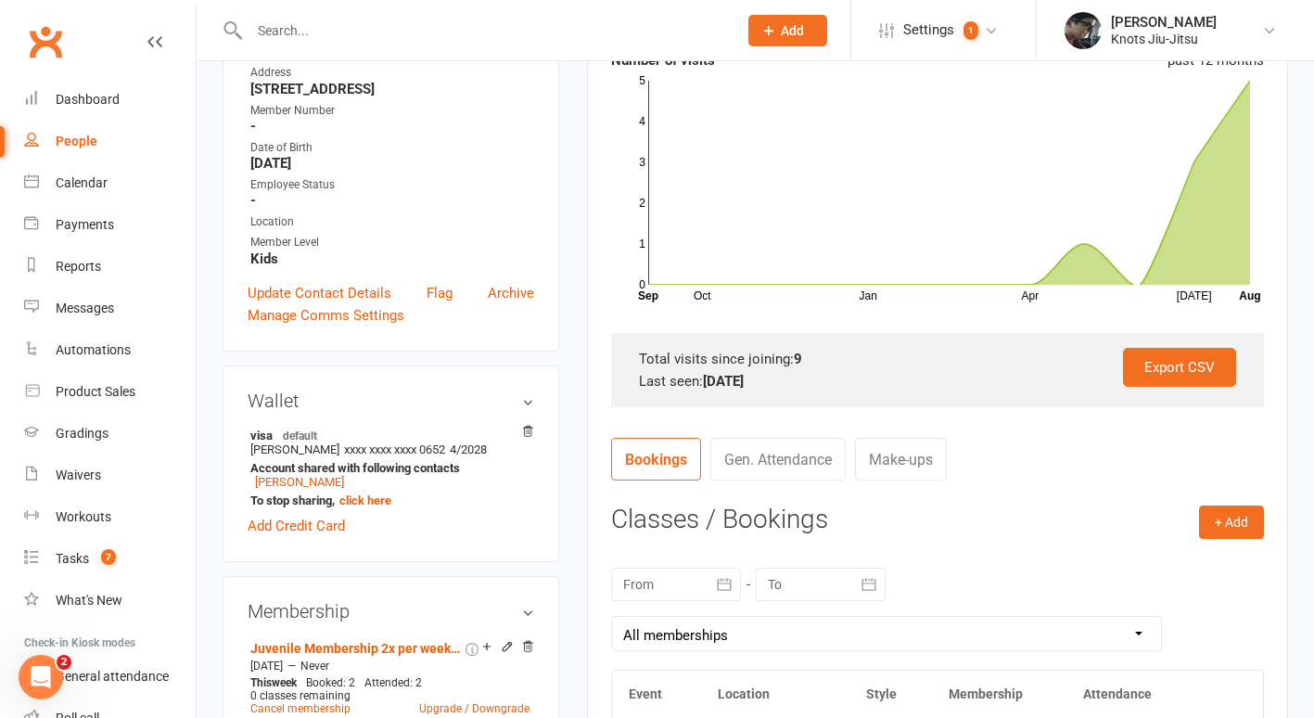
scroll to position [0, 0]
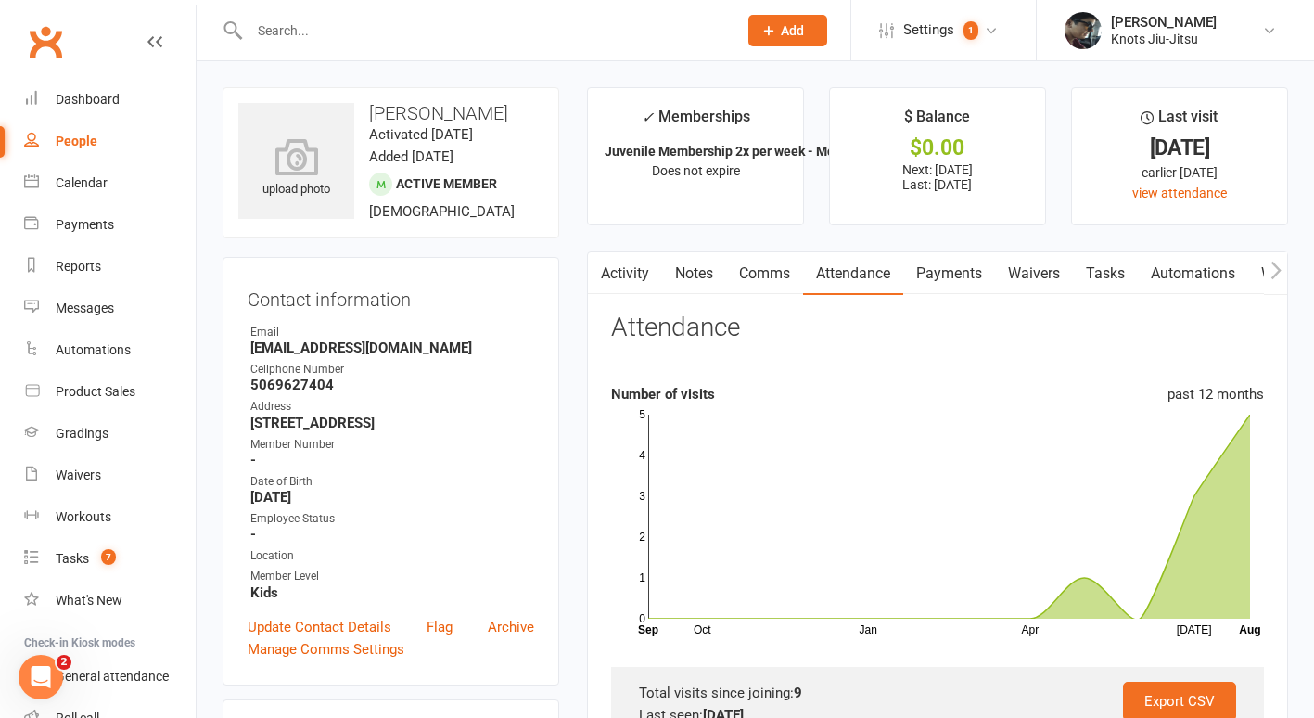
click at [378, 43] on div at bounding box center [474, 30] width 502 height 60
click at [374, 30] on input "text" at bounding box center [484, 31] width 480 height 26
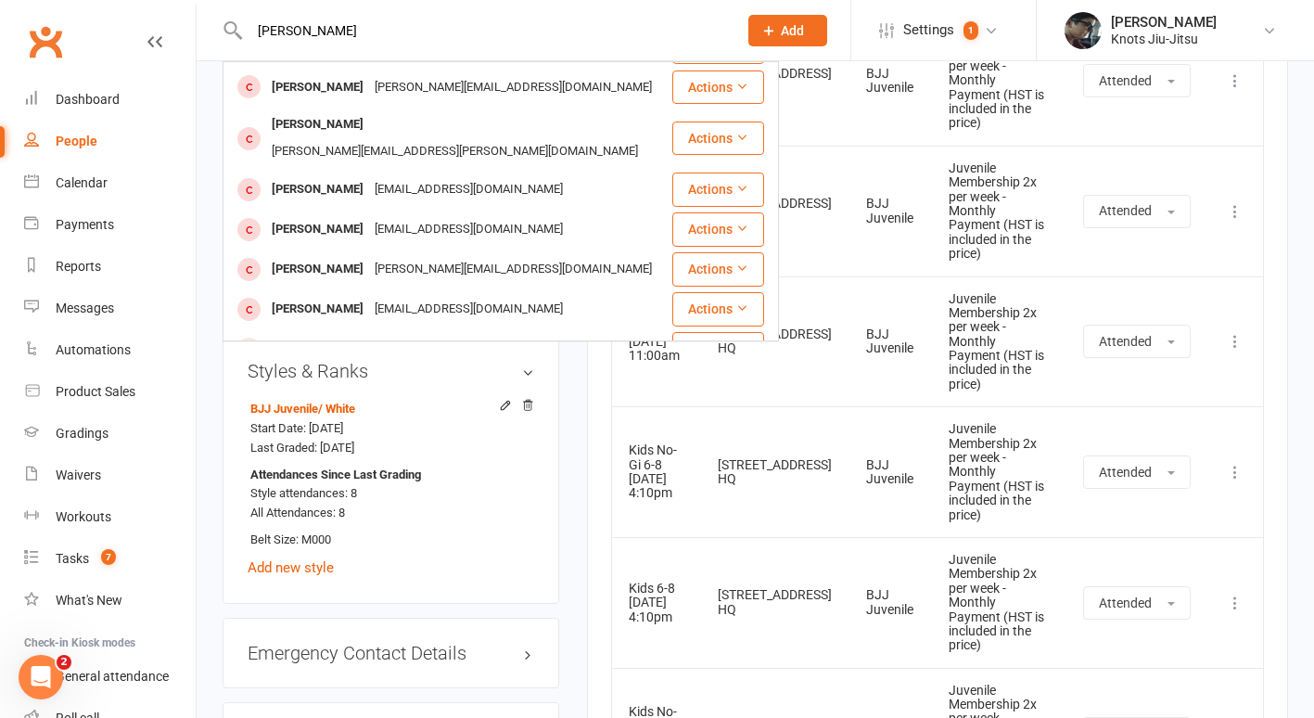
scroll to position [1315, 0]
type input "l"
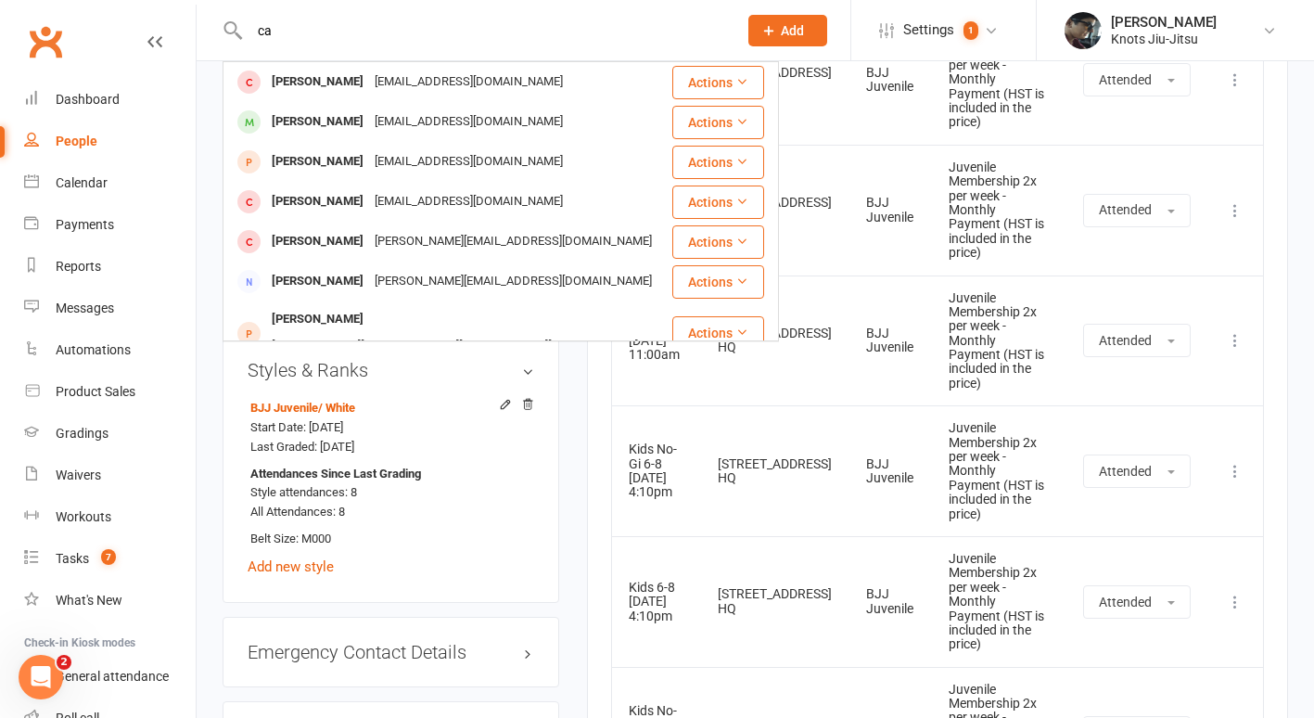
type input "c"
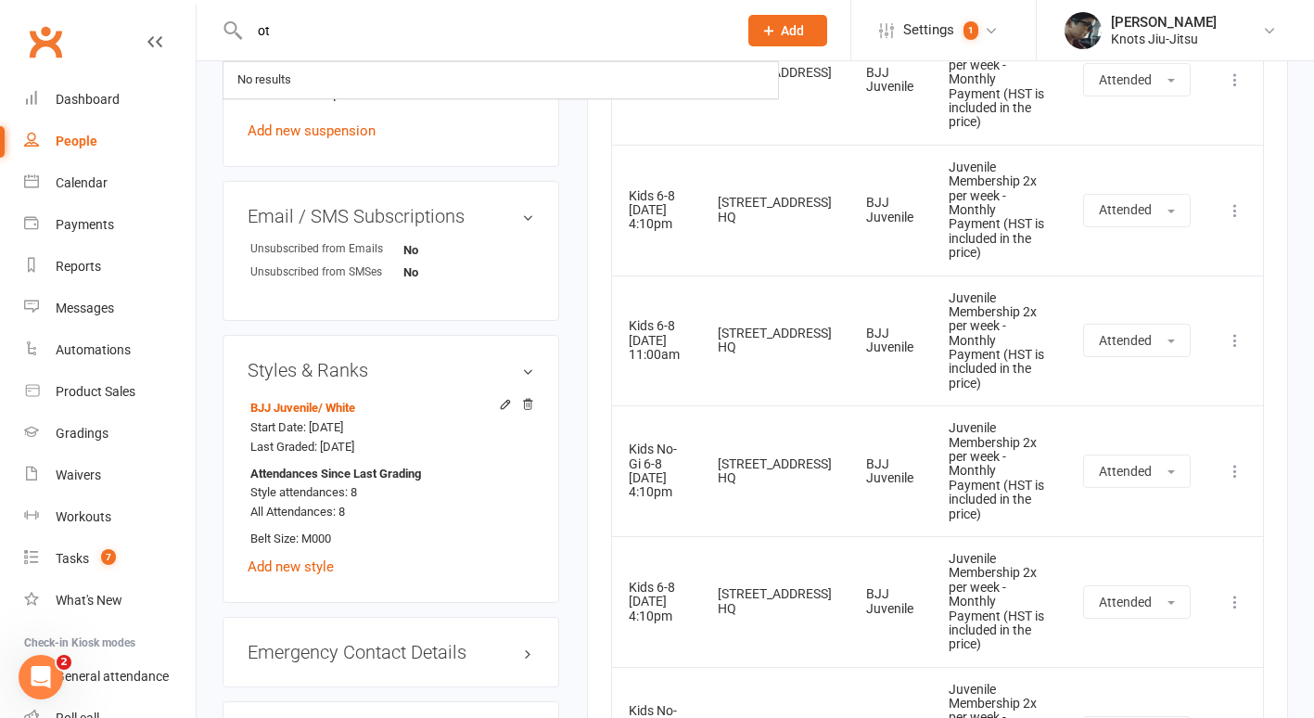
type input "ot"
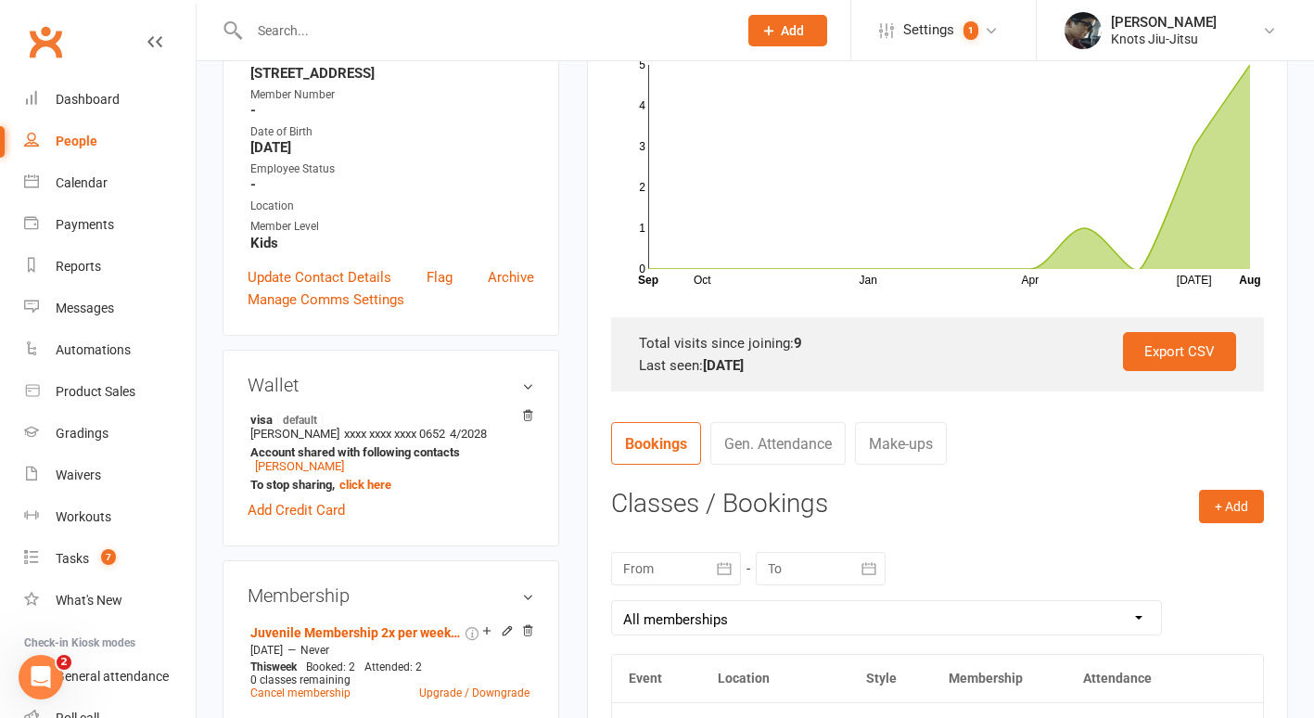
scroll to position [0, 0]
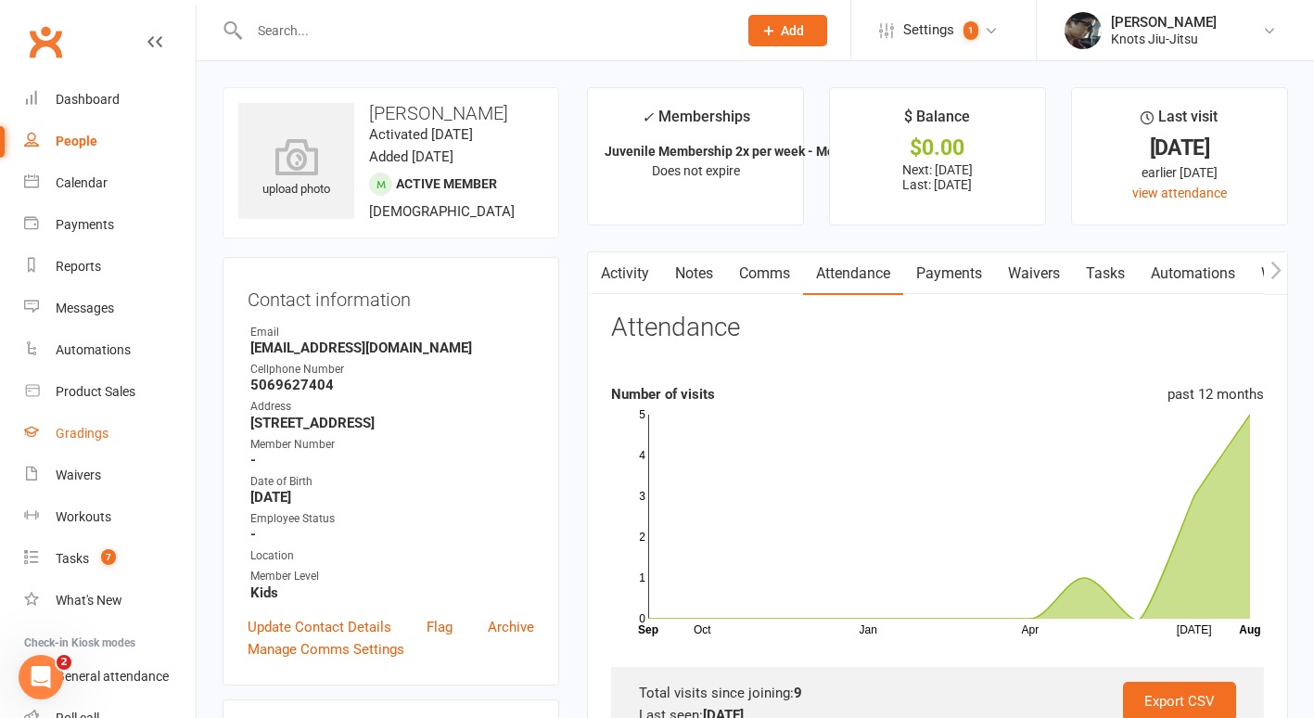
click at [94, 434] on div "Gradings" at bounding box center [82, 433] width 53 height 15
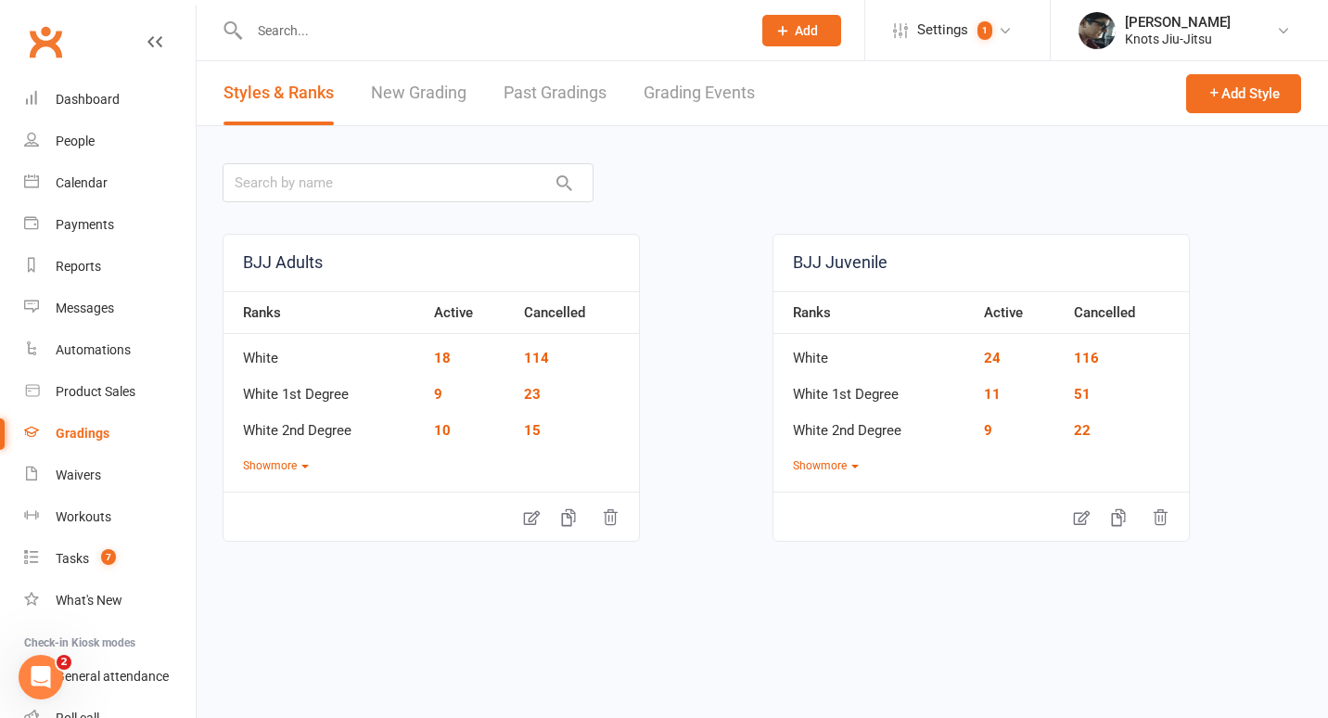
click at [408, 94] on link "New Grading" at bounding box center [419, 93] width 96 height 64
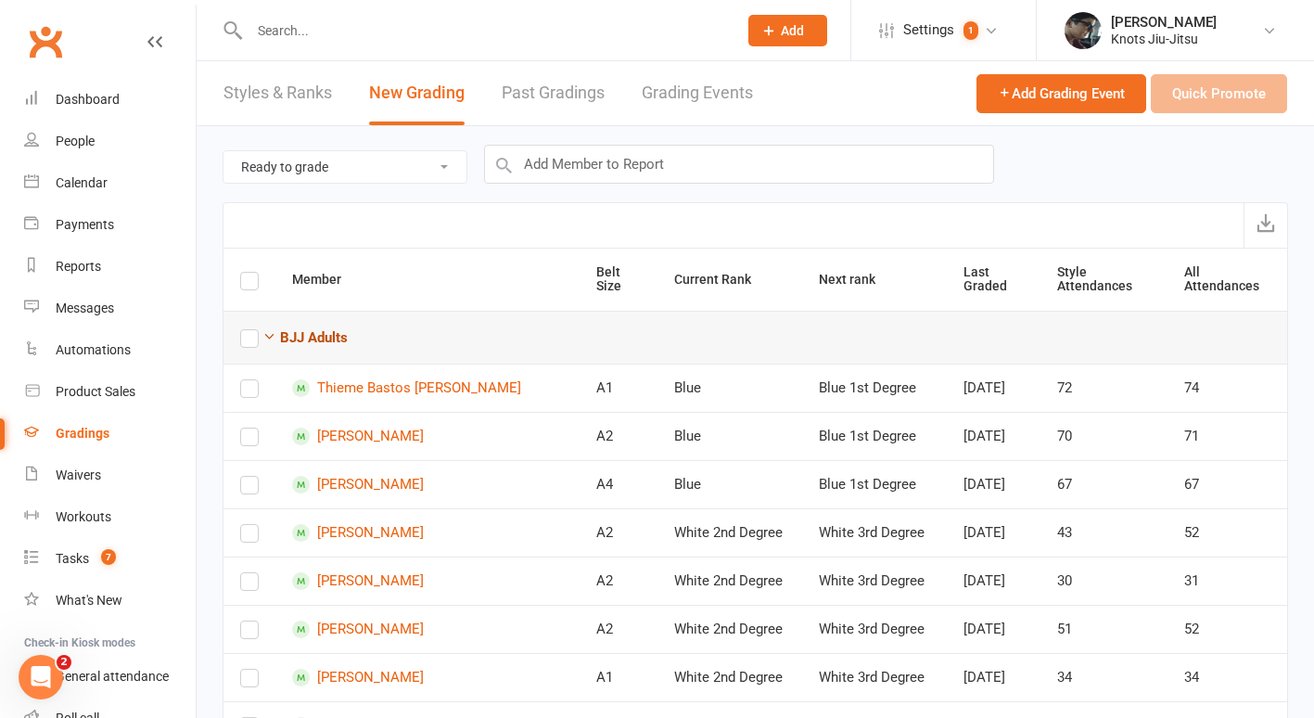
click at [327, 337] on strong "BJJ Adults" at bounding box center [314, 337] width 68 height 17
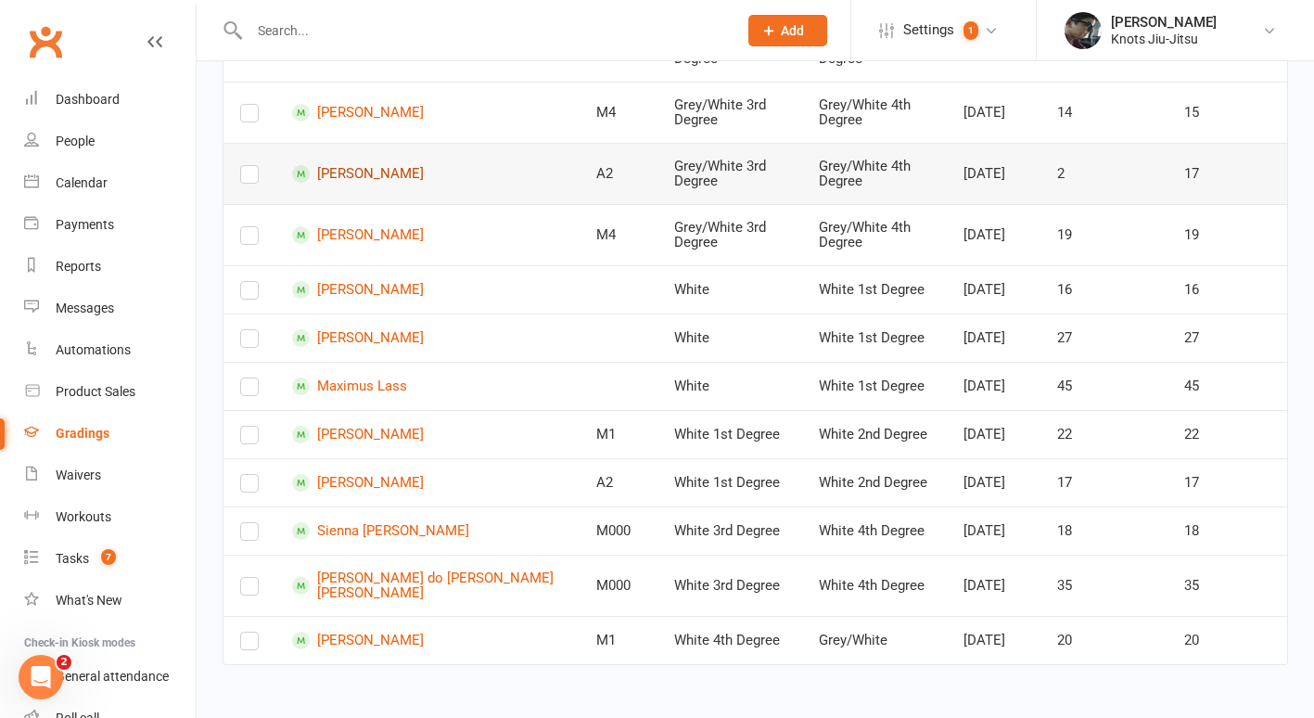
scroll to position [705, 0]
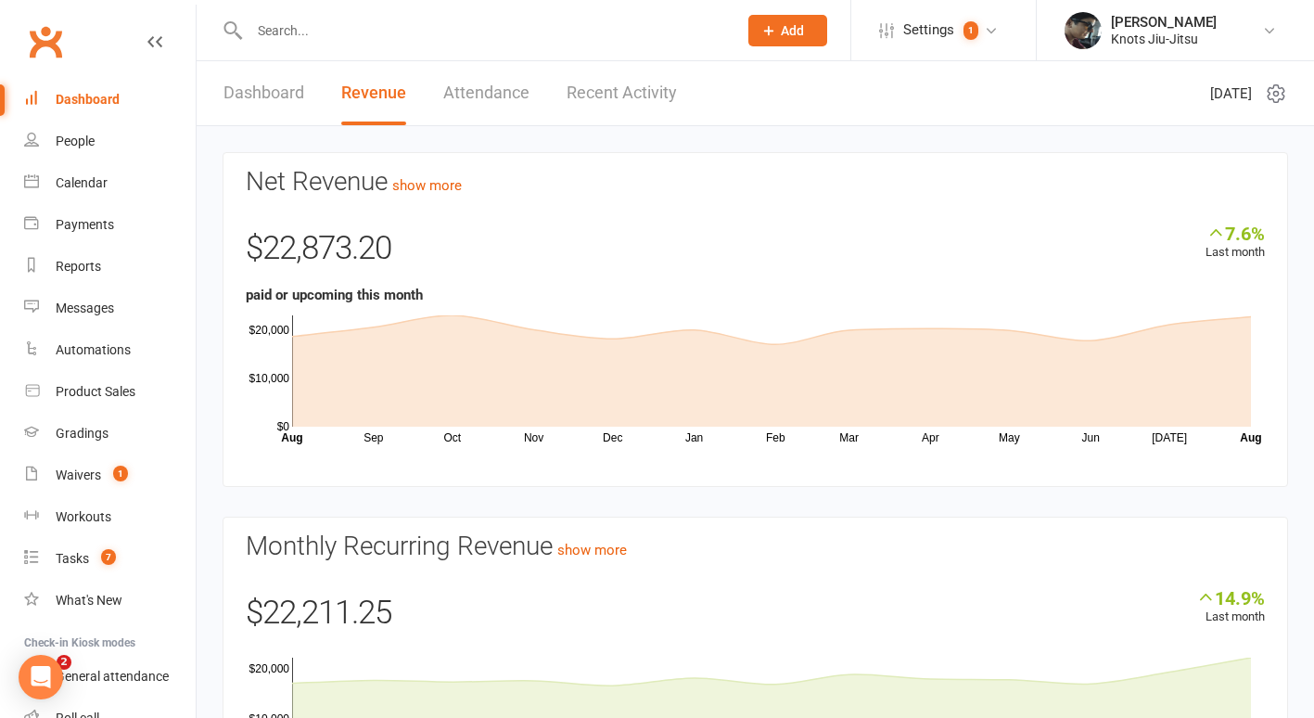
click at [274, 37] on input "text" at bounding box center [484, 31] width 480 height 26
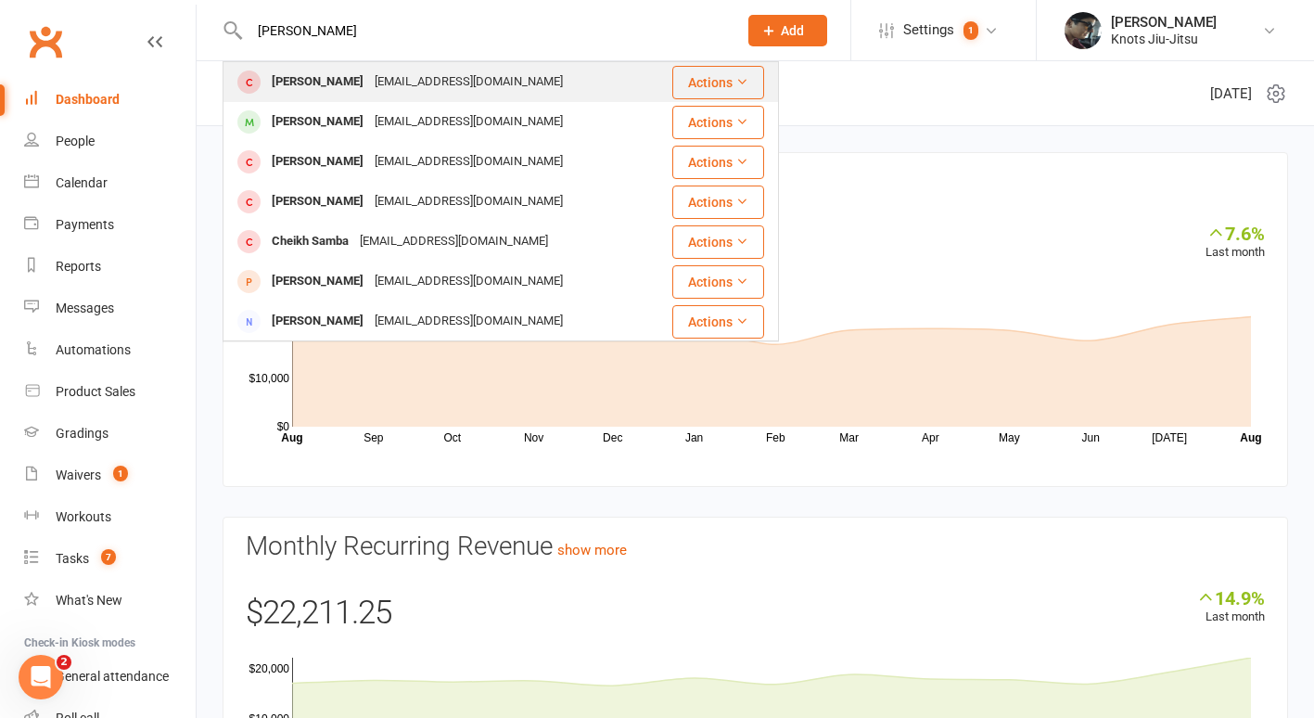
type input "samer"
click at [303, 91] on div "[PERSON_NAME]" at bounding box center [317, 82] width 103 height 27
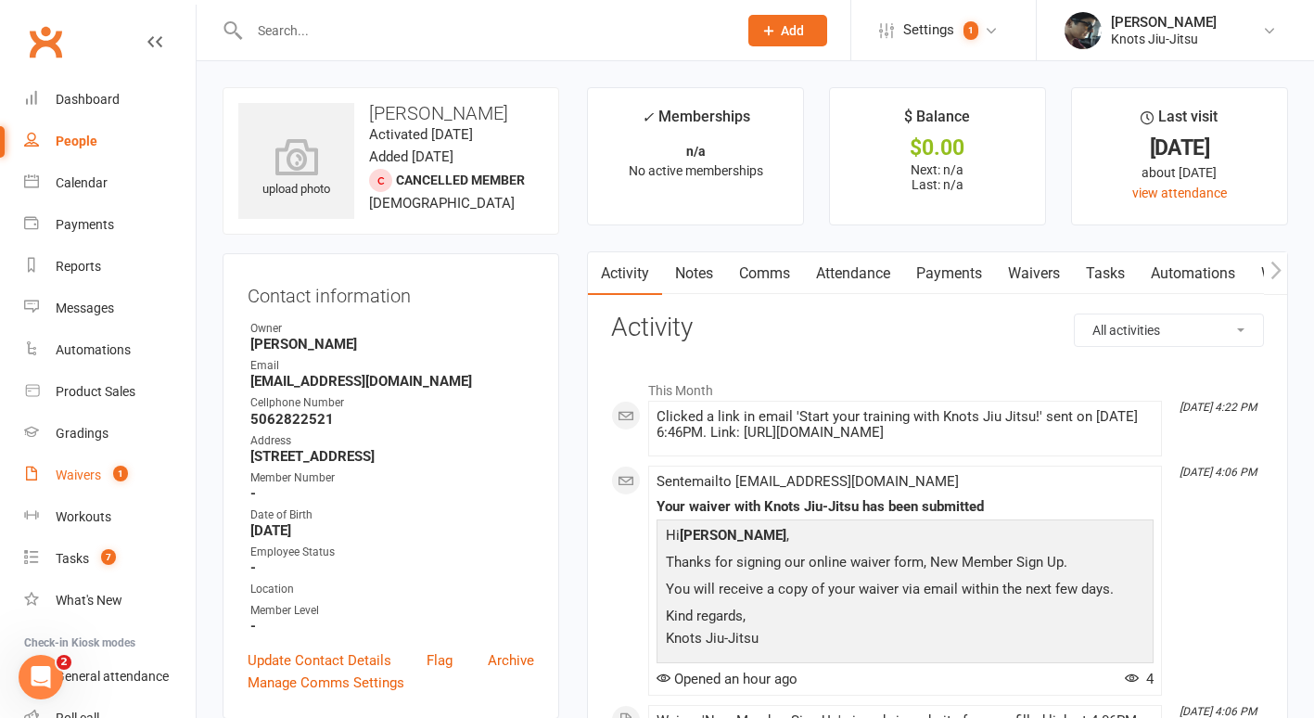
click at [84, 482] on div "Waivers" at bounding box center [78, 474] width 45 height 15
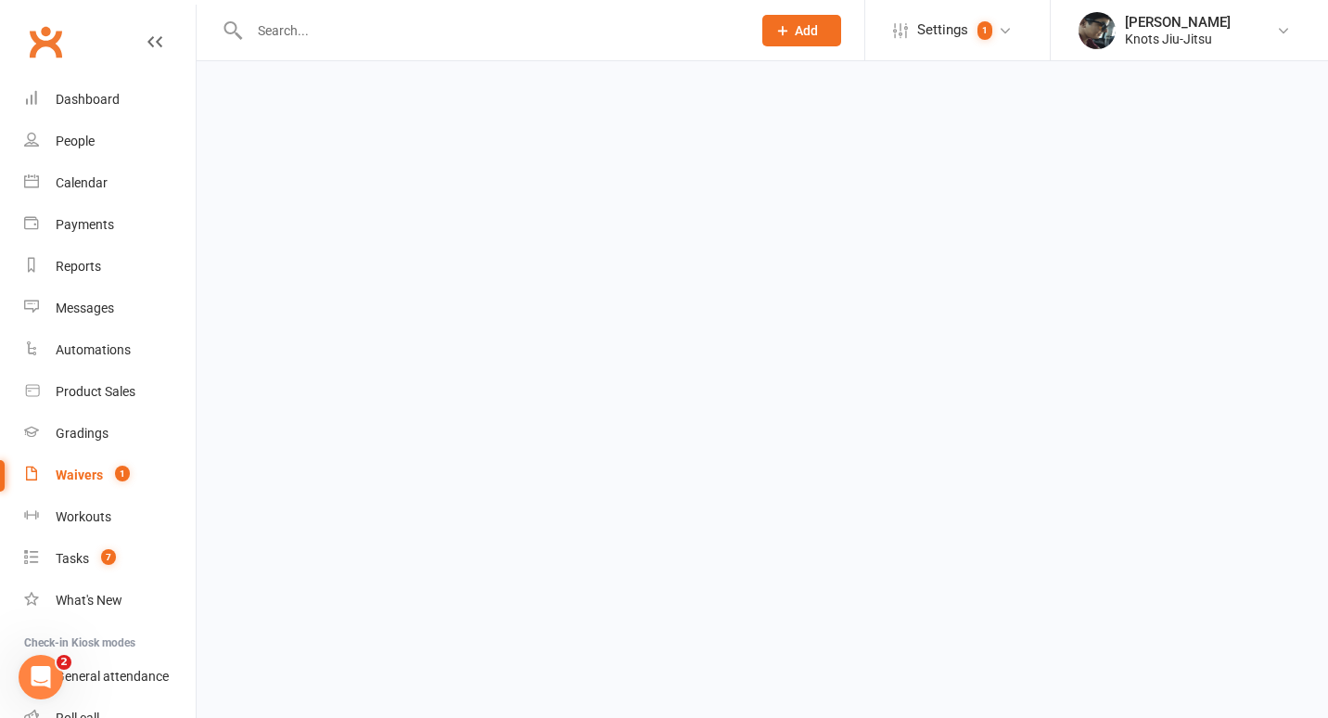
select select "100"
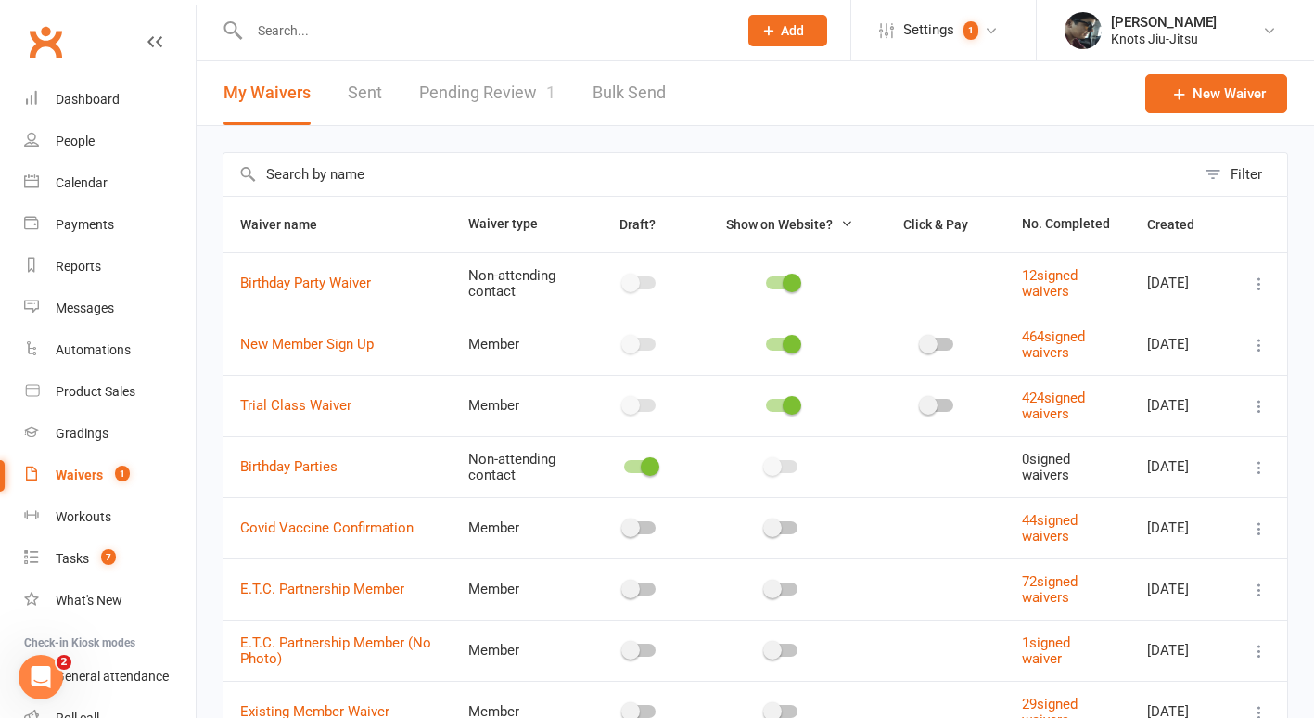
click at [476, 91] on link "Pending Review 1" at bounding box center [487, 93] width 136 height 64
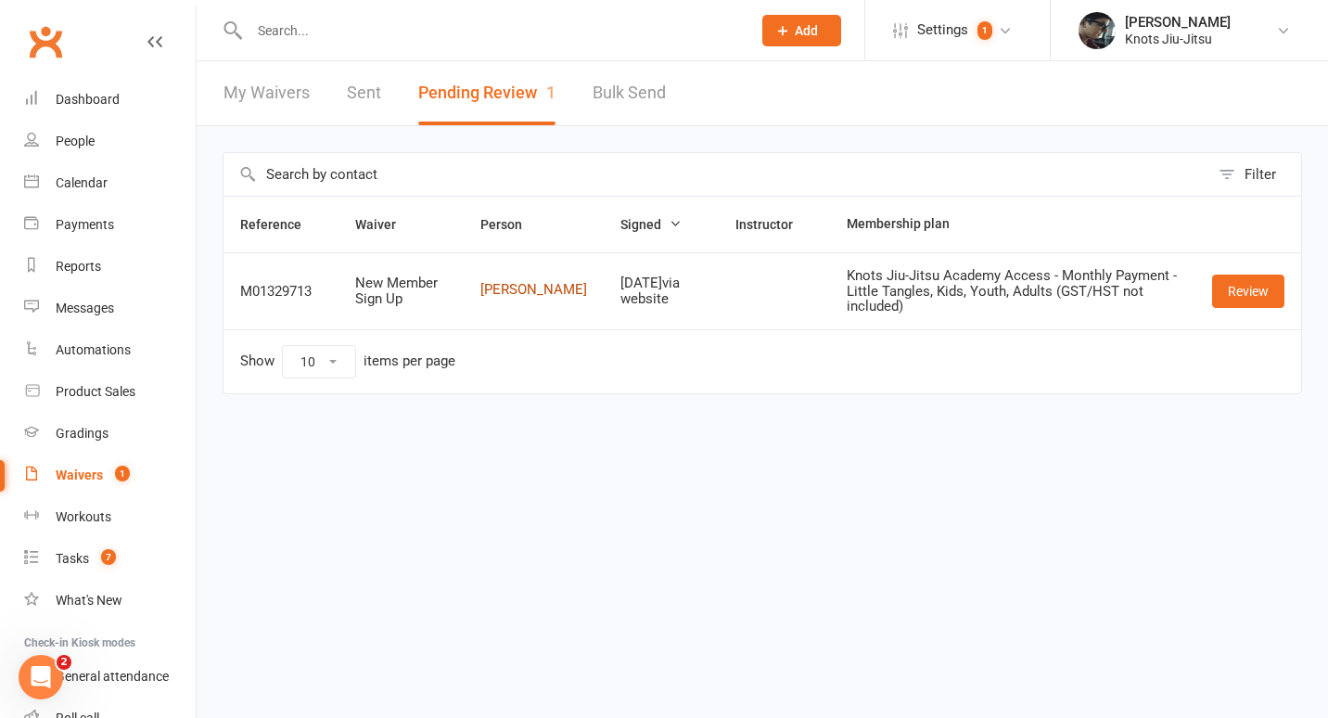
click at [510, 286] on link "[PERSON_NAME]" at bounding box center [533, 290] width 107 height 16
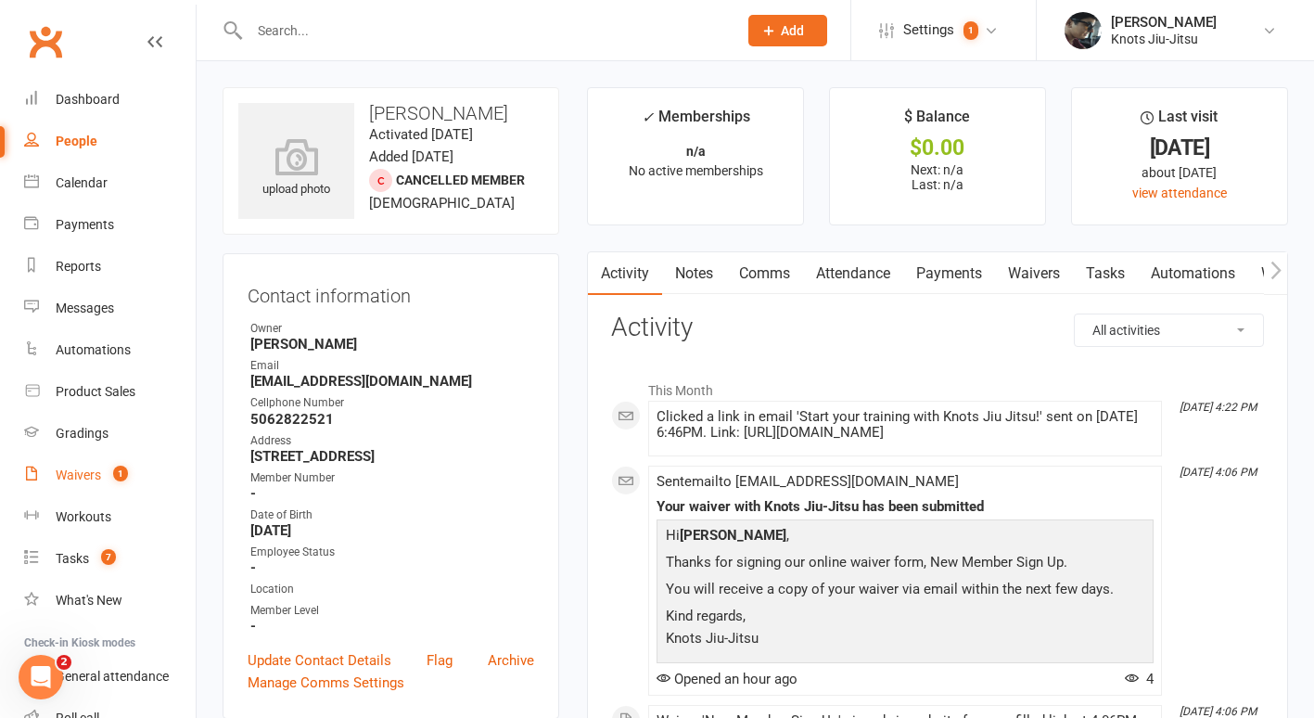
click at [74, 465] on link "Waivers 1" at bounding box center [110, 475] width 172 height 42
select select "100"
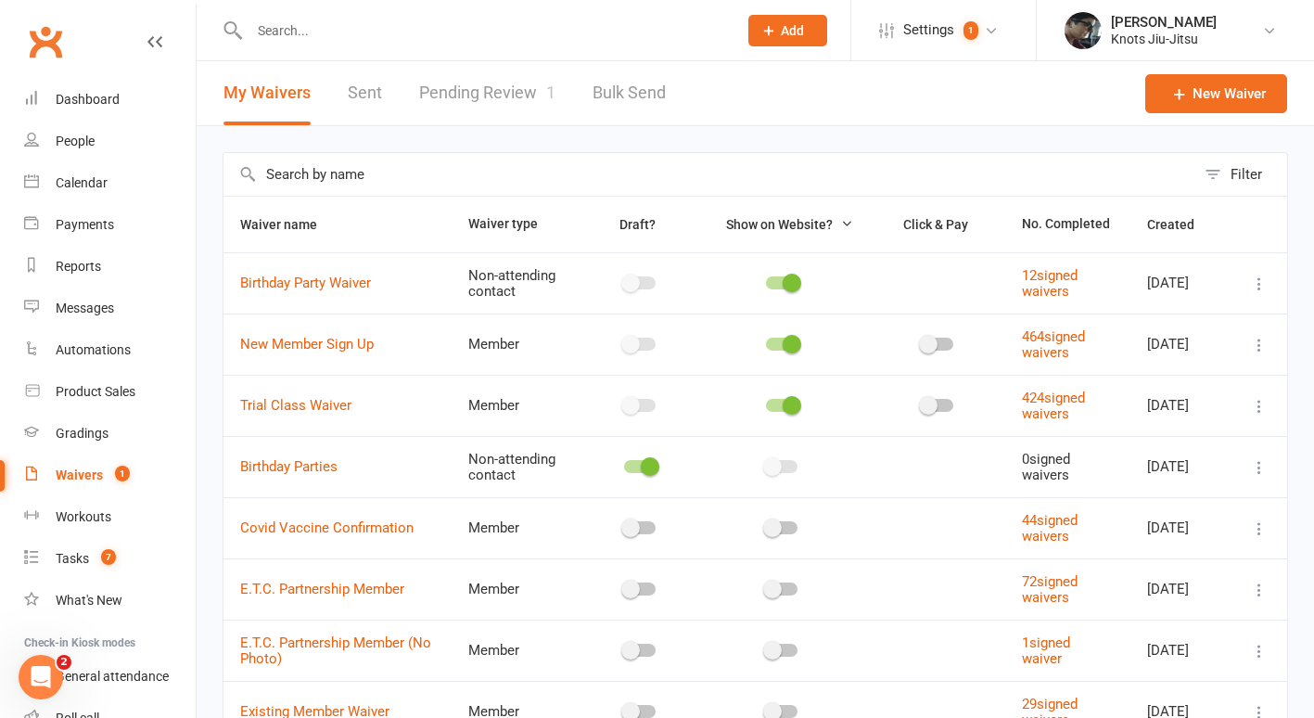
click at [443, 92] on link "Pending Review 1" at bounding box center [487, 93] width 136 height 64
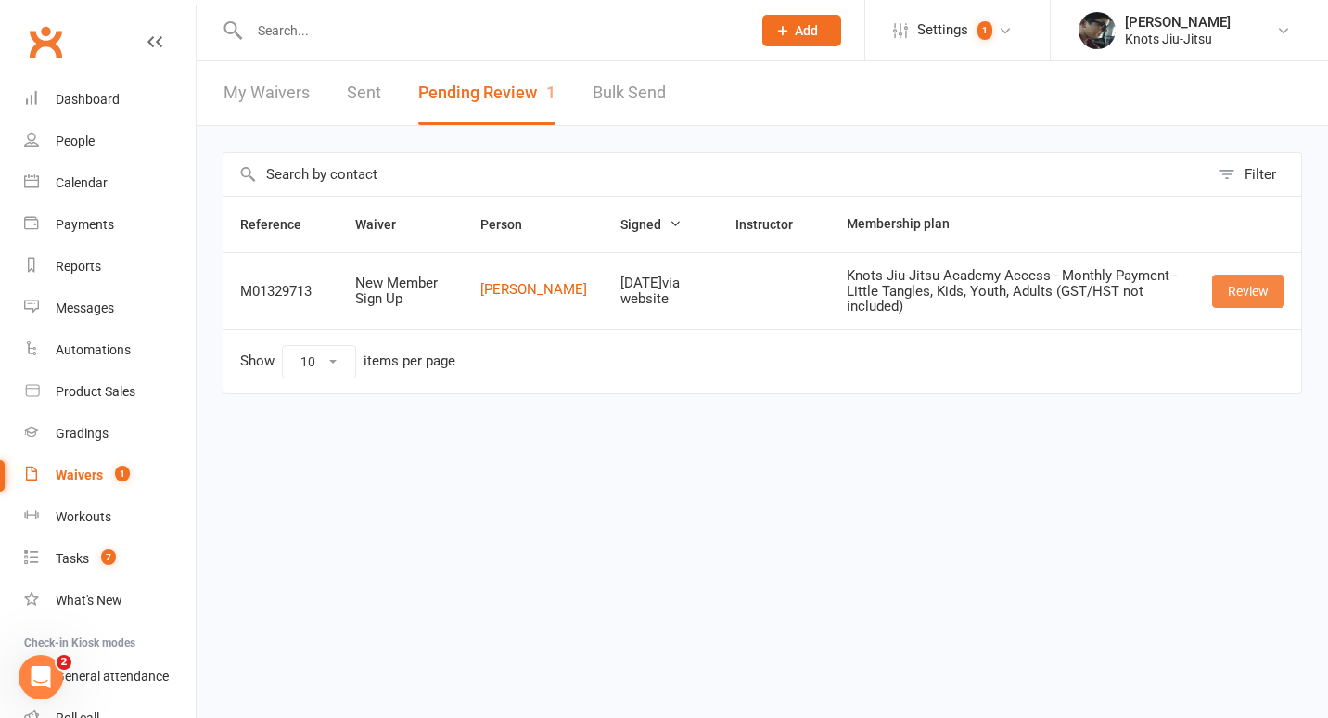
click at [1259, 296] on link "Review" at bounding box center [1248, 291] width 72 height 33
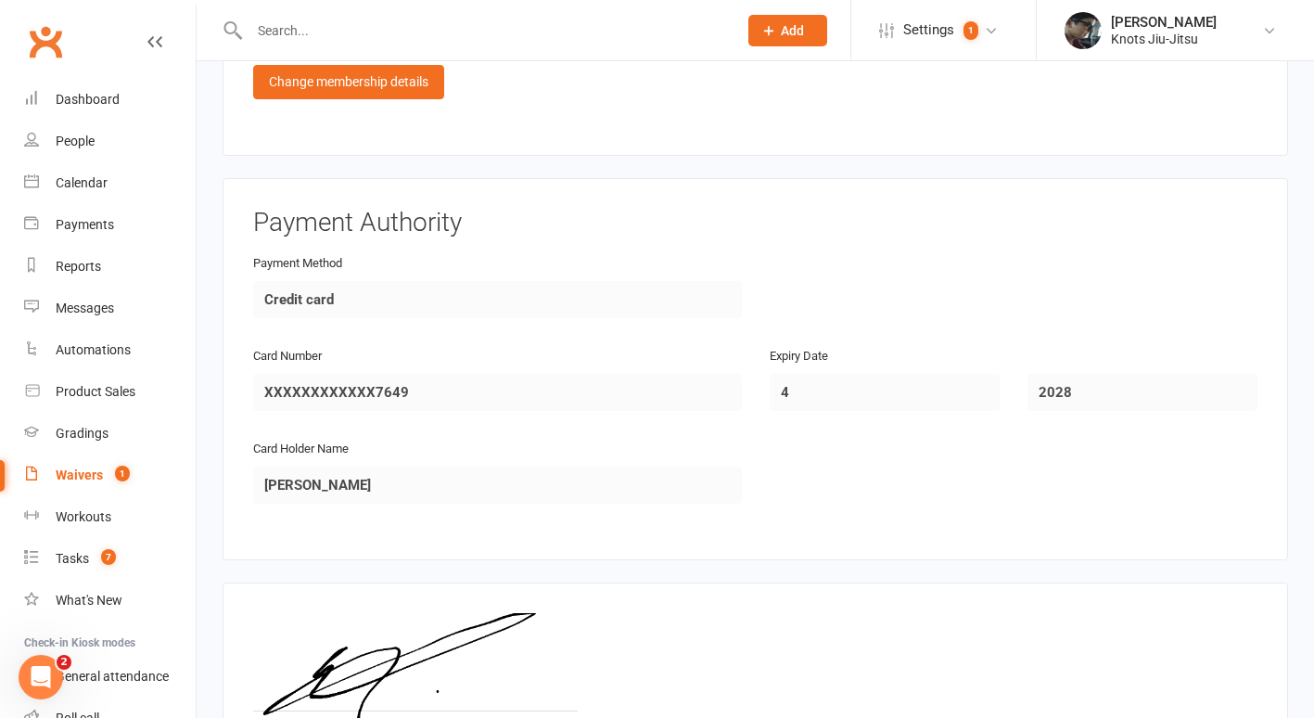
scroll to position [1700, 0]
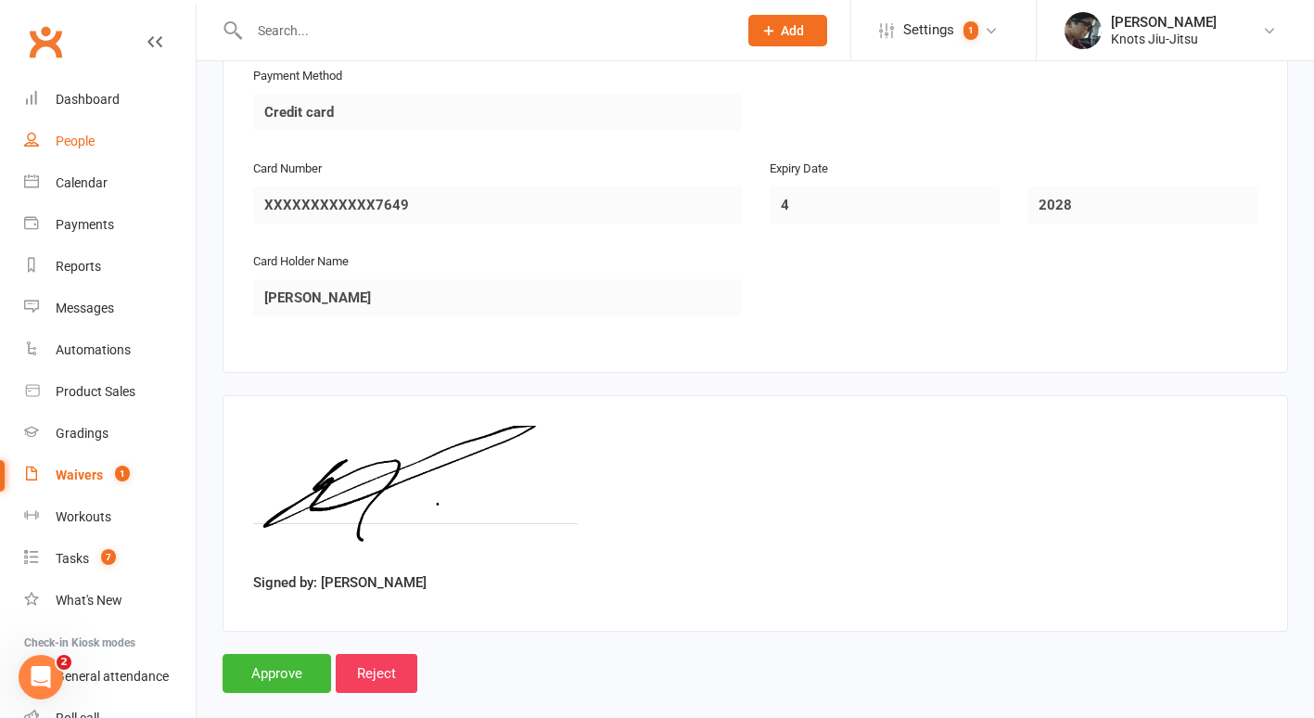
click at [97, 145] on link "People" at bounding box center [110, 142] width 172 height 42
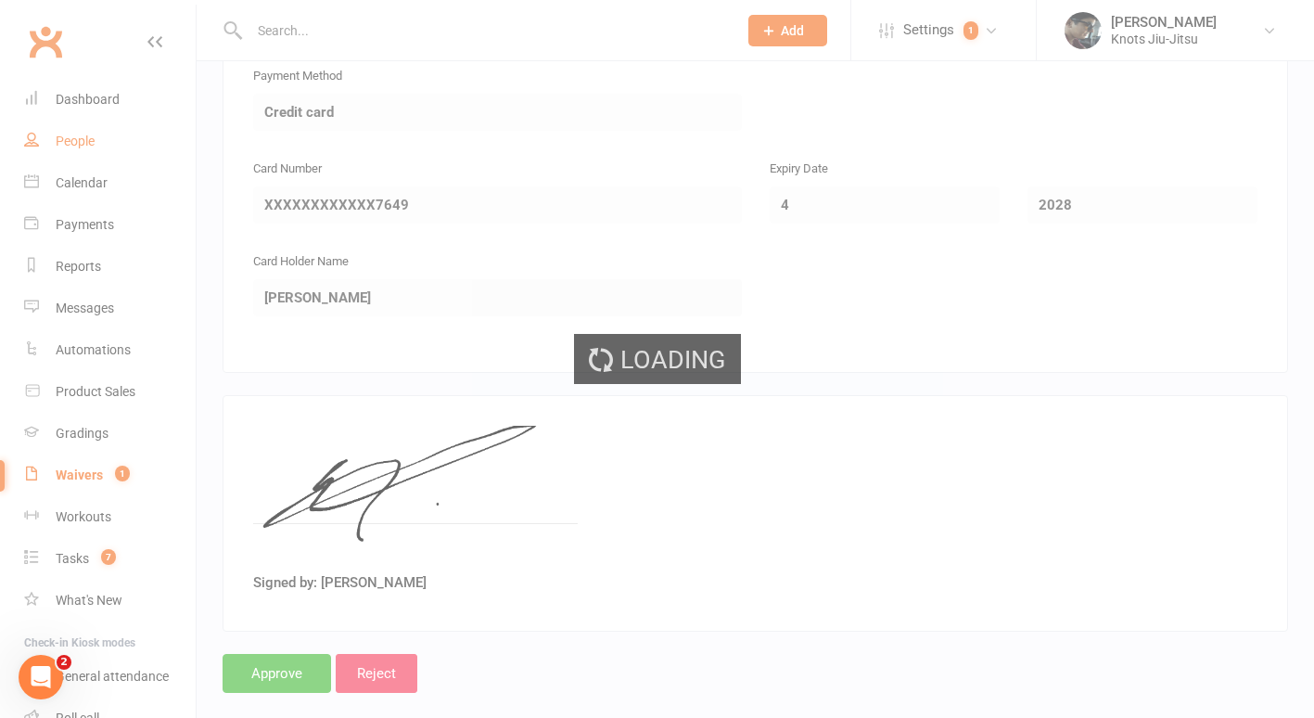
select select "100"
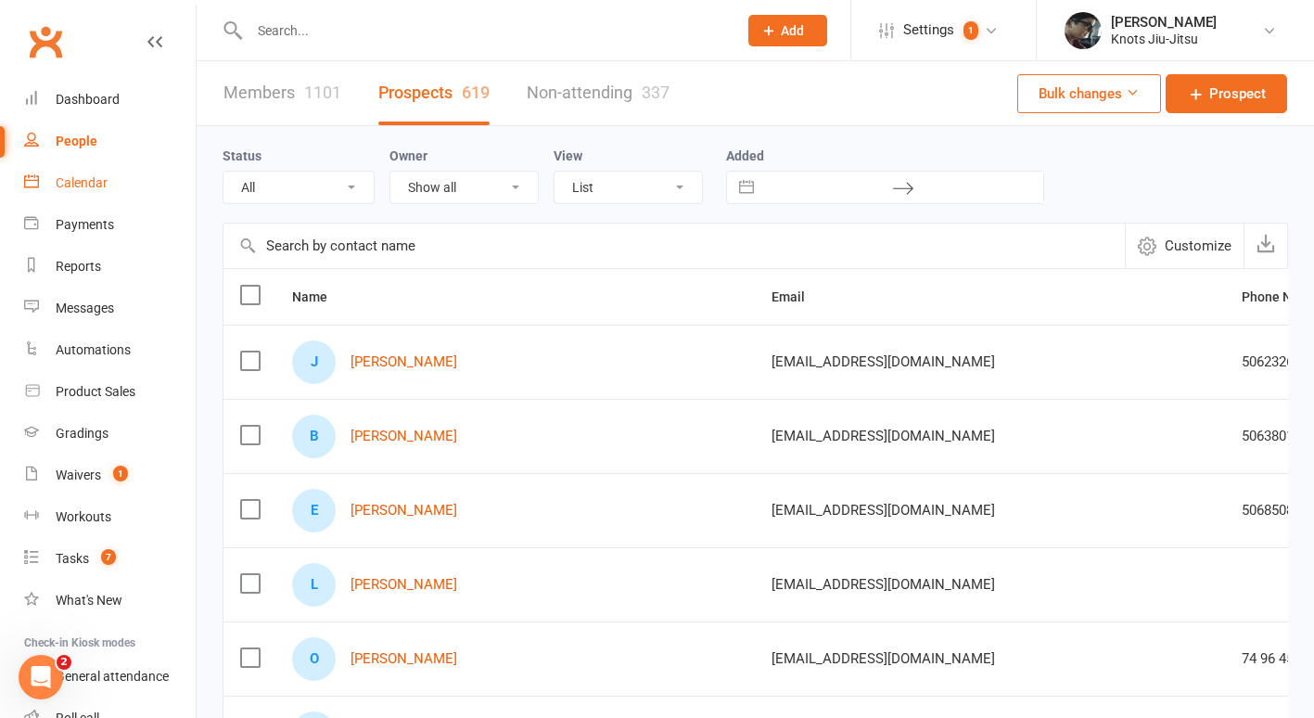
click at [81, 181] on div "Calendar" at bounding box center [82, 182] width 52 height 15
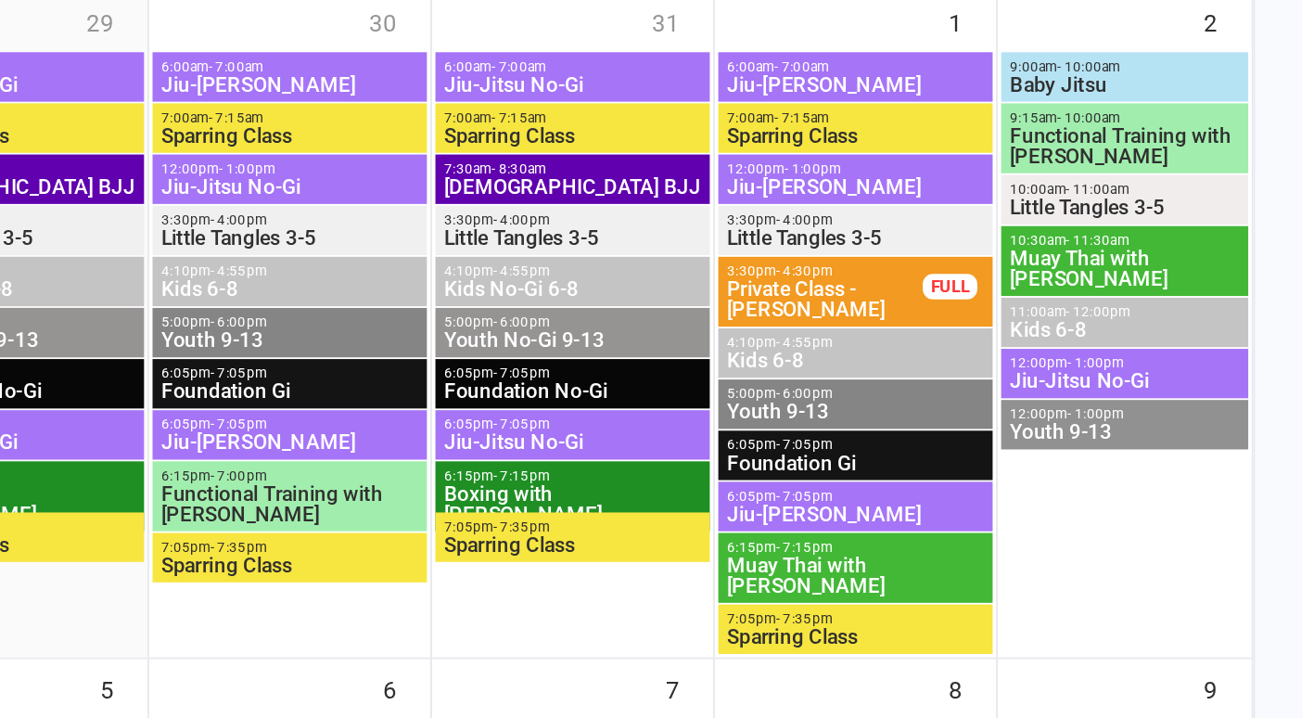
scroll to position [71, 0]
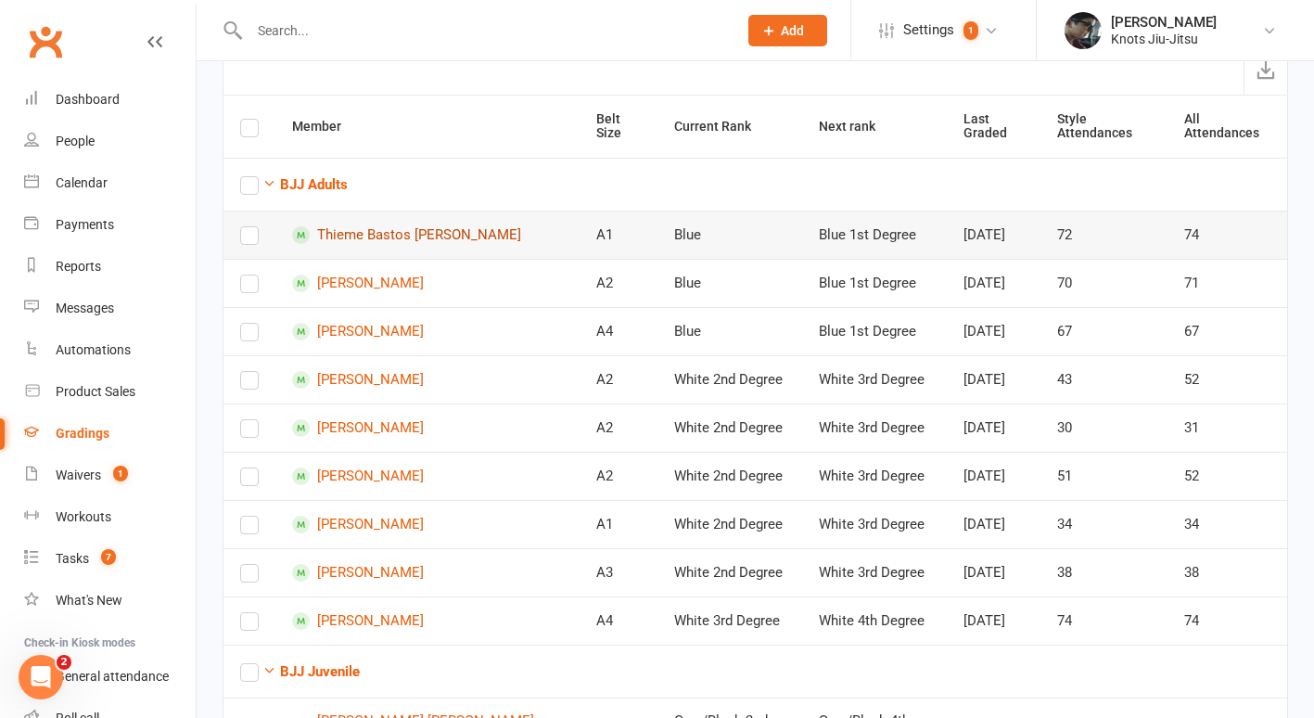
scroll to position [152, 0]
click at [333, 187] on strong "BJJ Adults" at bounding box center [314, 185] width 68 height 17
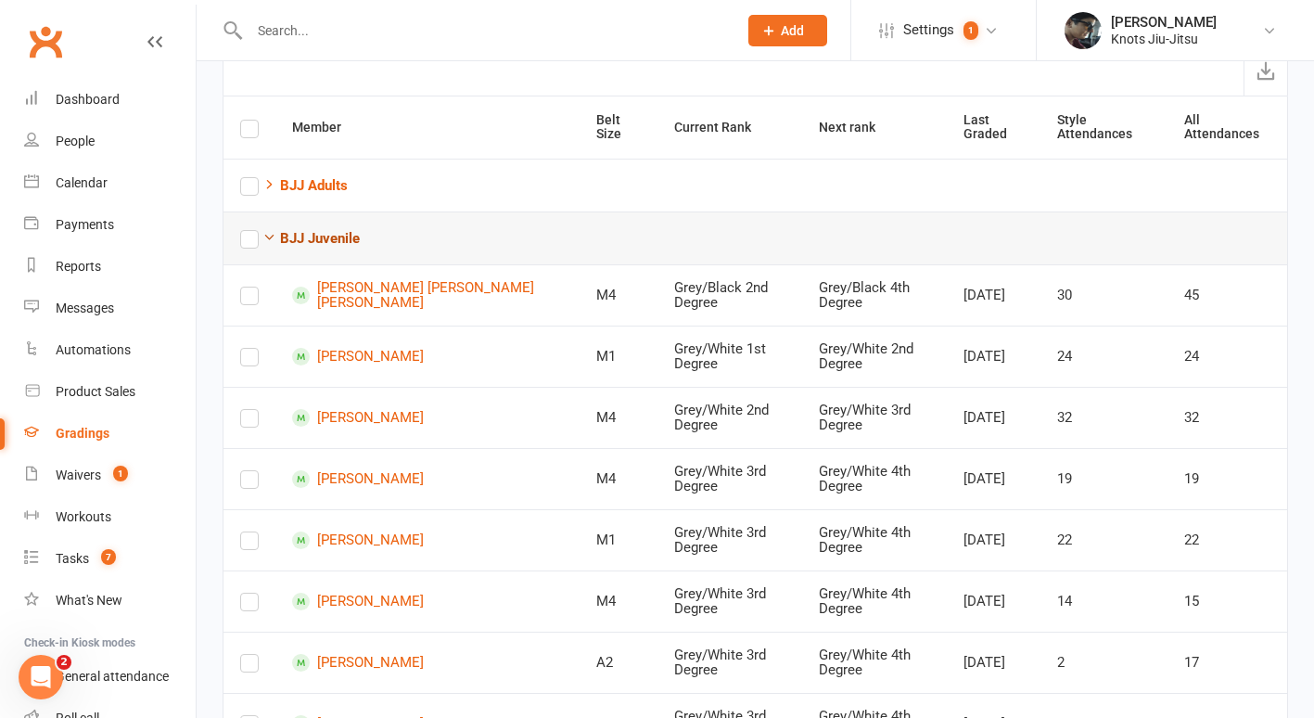
click at [338, 237] on strong "BJJ Juvenile" at bounding box center [320, 238] width 80 height 17
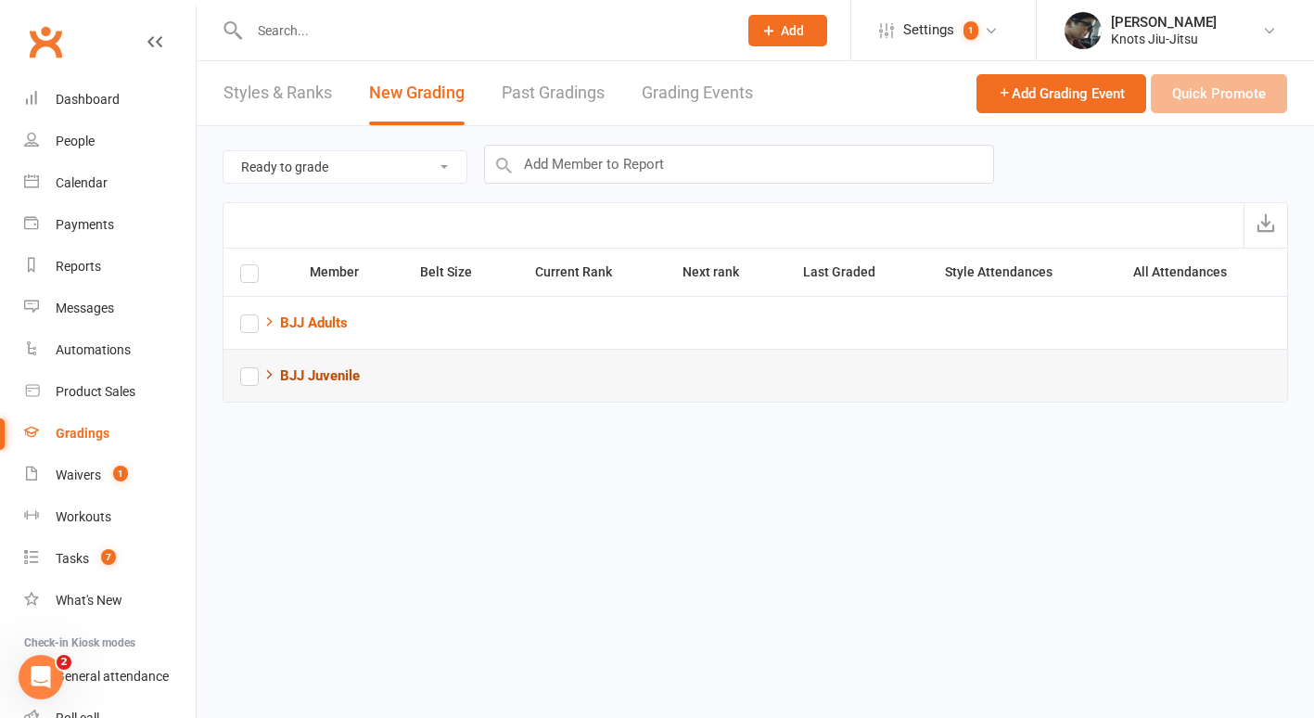
scroll to position [0, 0]
click at [558, 86] on link "Past Gradings" at bounding box center [553, 93] width 103 height 64
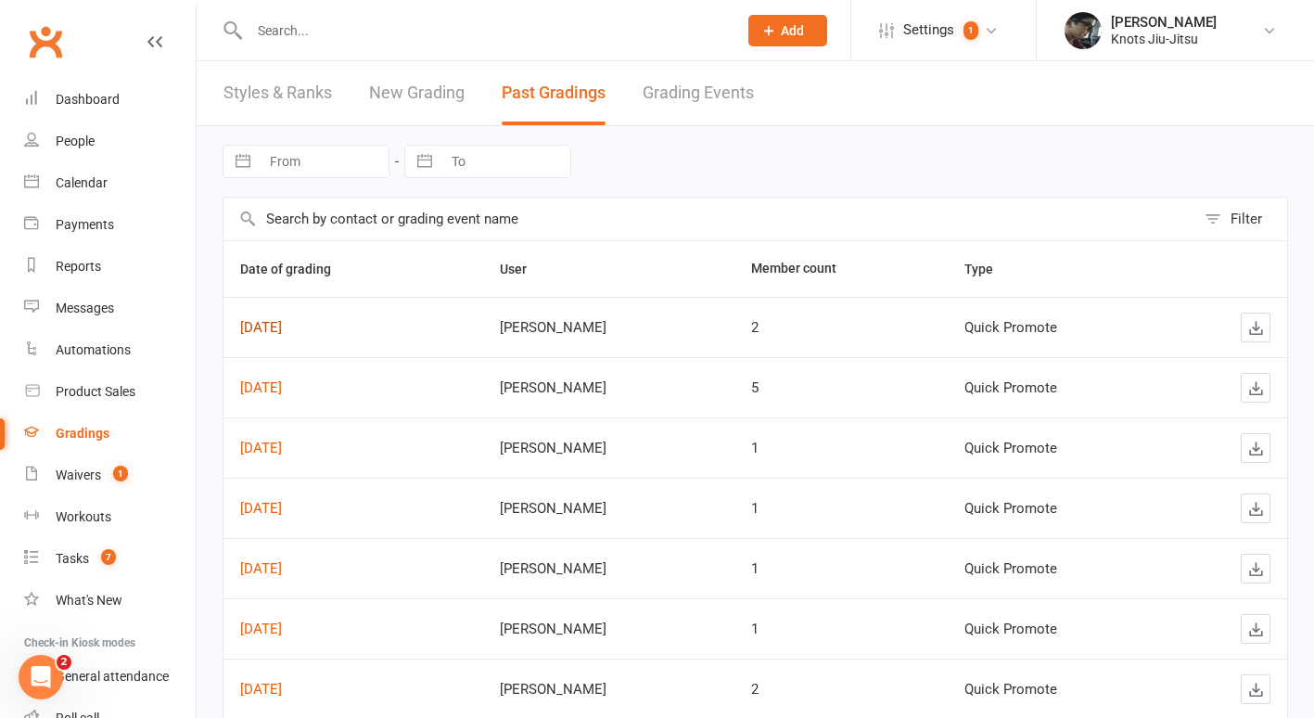
click at [282, 325] on link "[DATE]" at bounding box center [261, 327] width 42 height 17
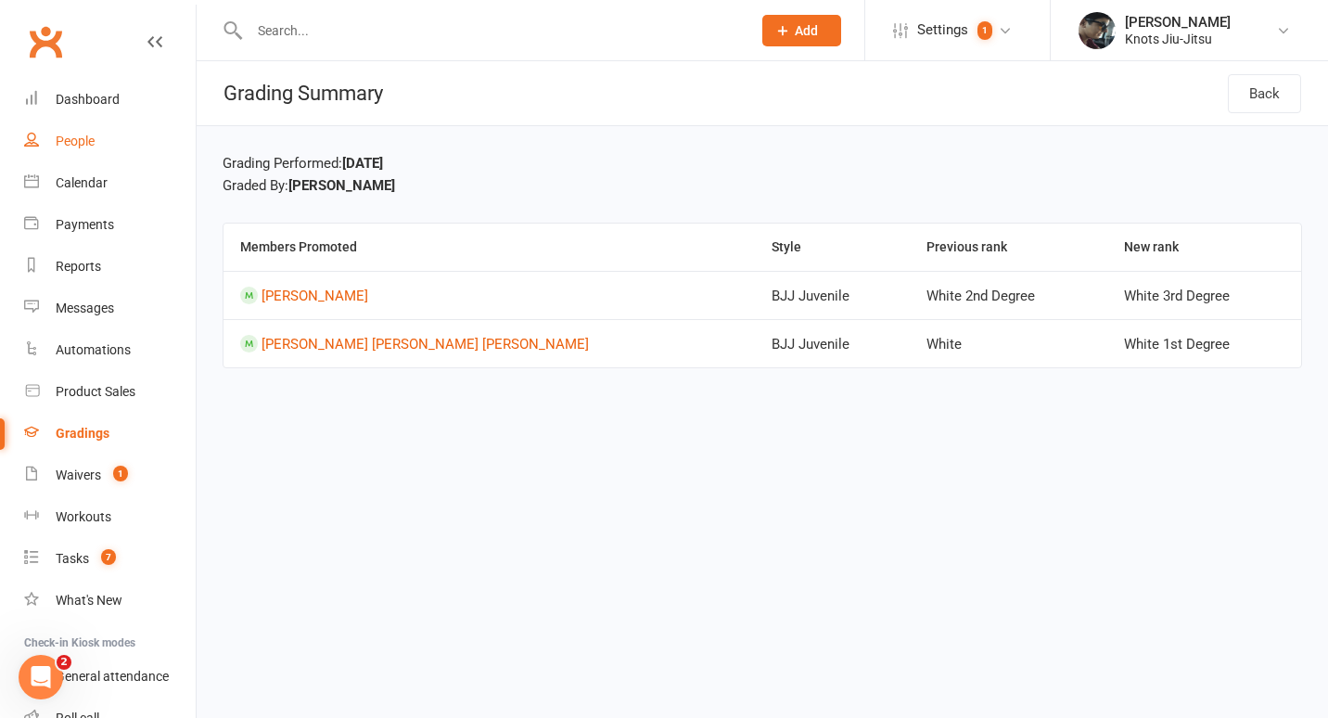
click at [87, 145] on div "People" at bounding box center [75, 141] width 39 height 15
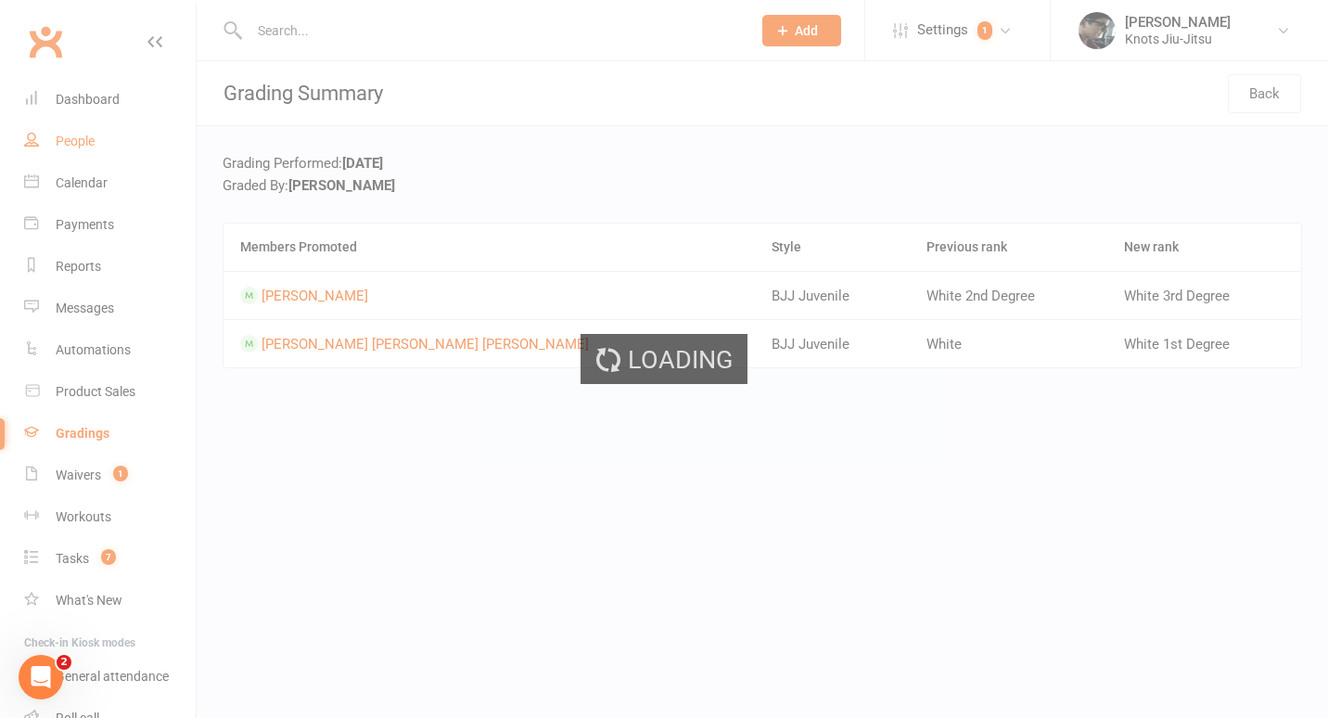
select select "100"
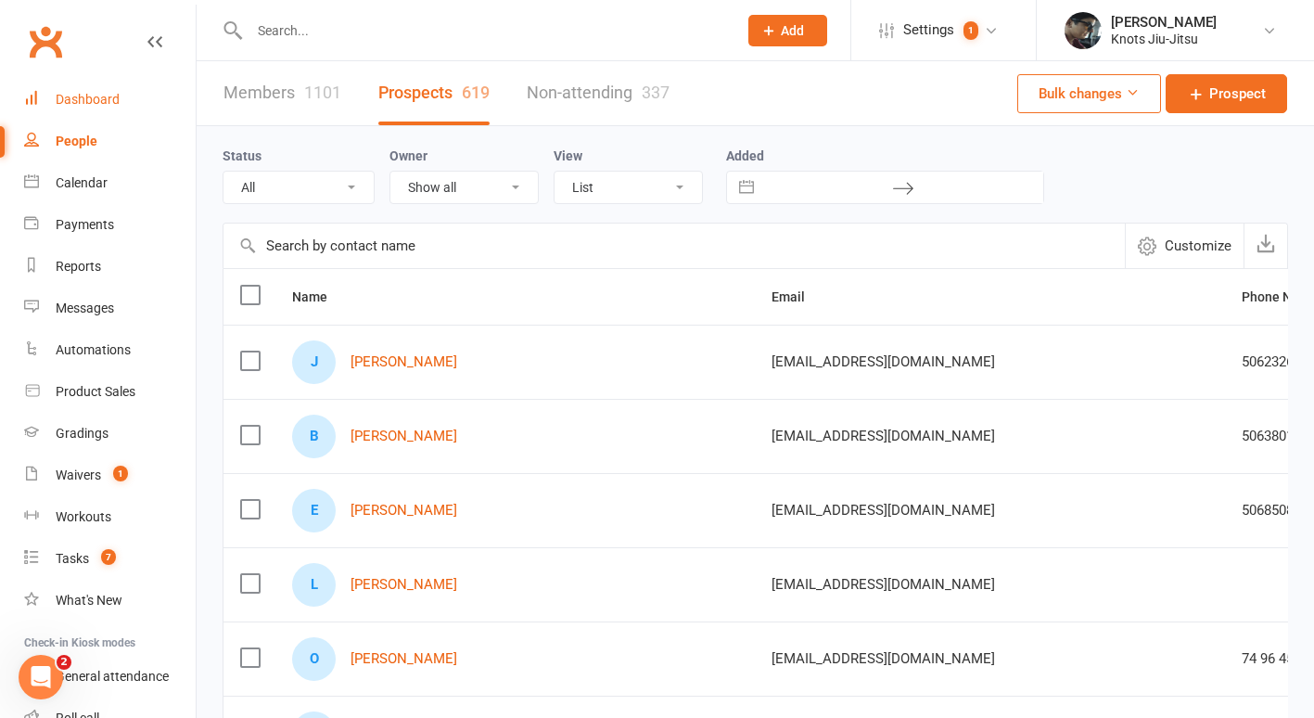
click at [113, 96] on div "Dashboard" at bounding box center [88, 99] width 64 height 15
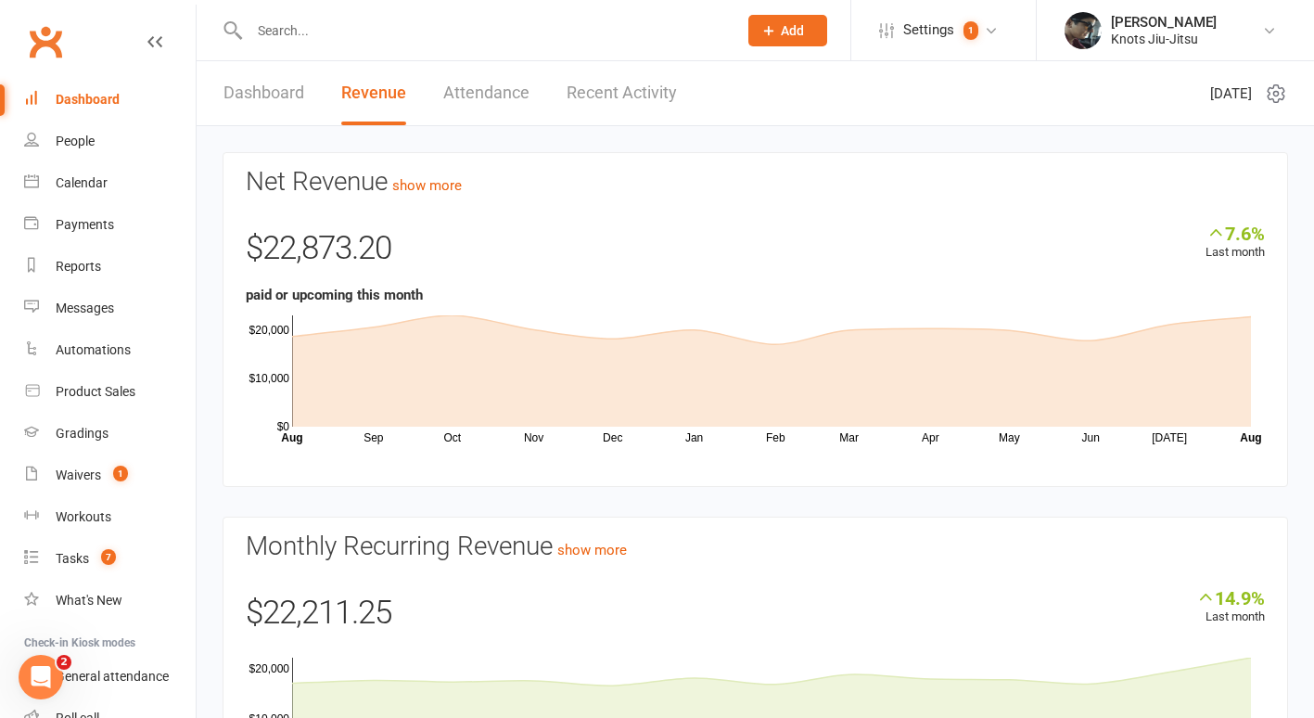
click at [626, 96] on link "Recent Activity" at bounding box center [622, 93] width 110 height 64
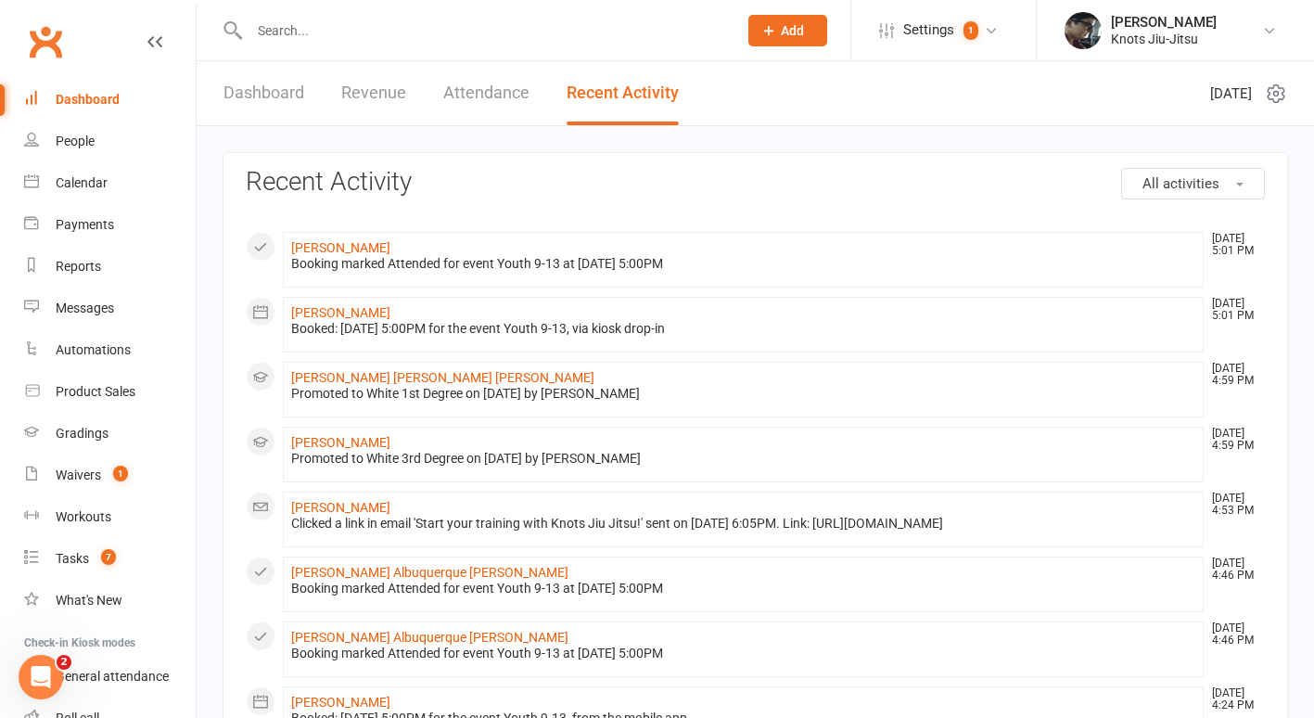
click at [234, 91] on link "Dashboard" at bounding box center [264, 93] width 81 height 64
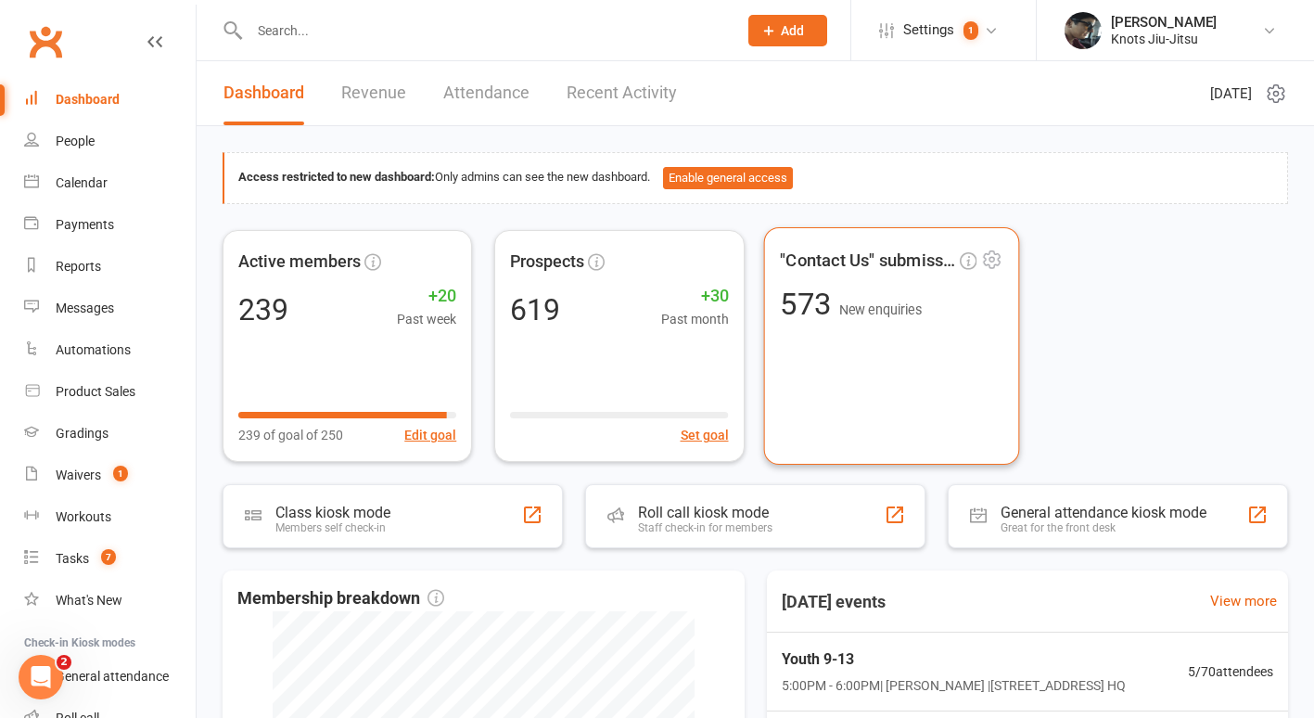
click at [962, 378] on div ""Contact Us" submissions 573 New enquiries" at bounding box center [891, 344] width 256 height 237
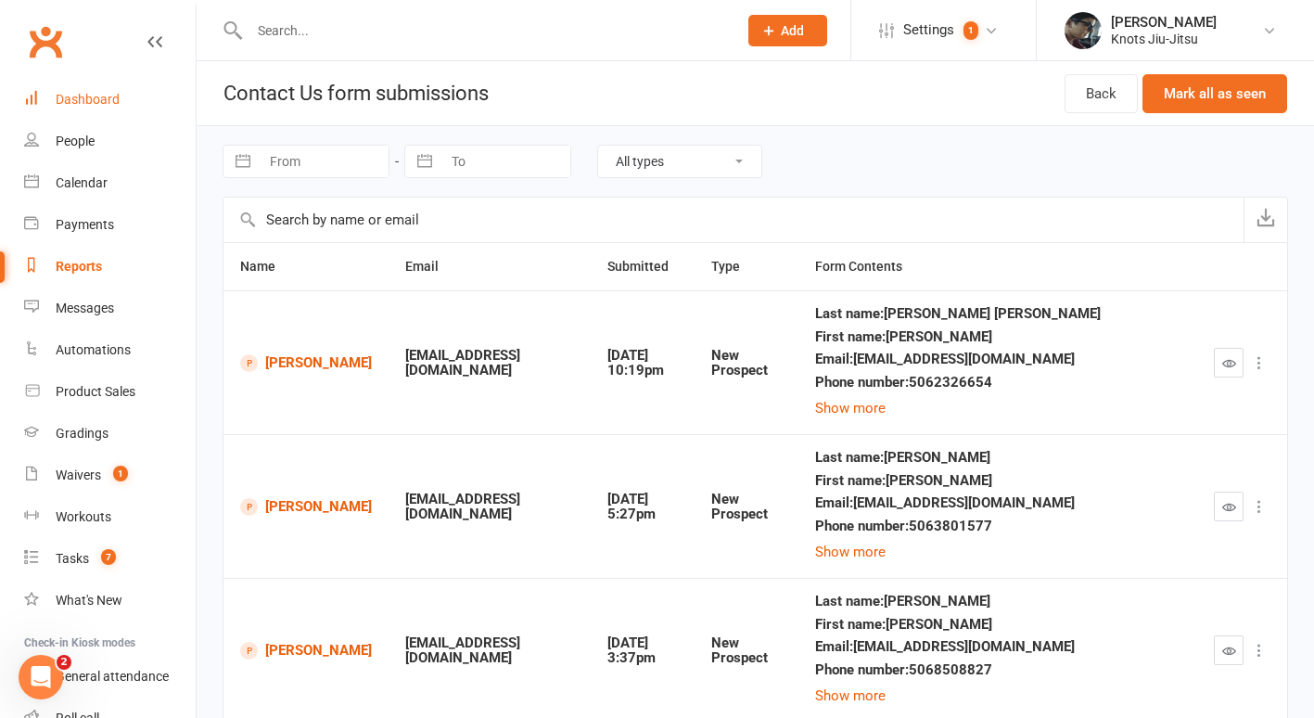
click at [104, 94] on div "Dashboard" at bounding box center [88, 99] width 64 height 15
